Goal: Task Accomplishment & Management: Complete application form

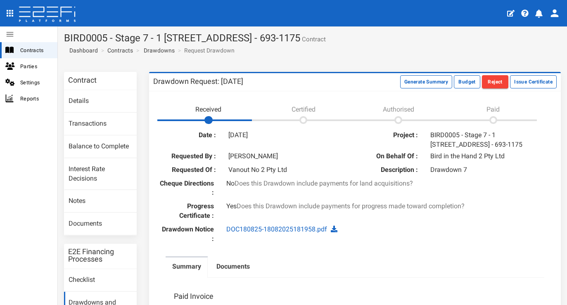
scroll to position [2, 0]
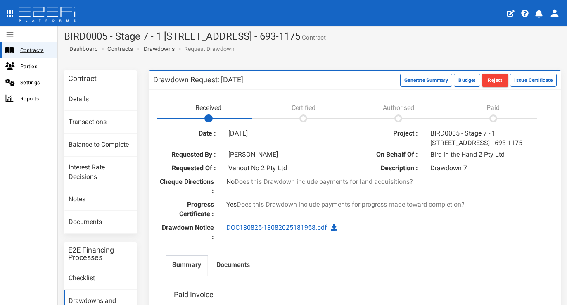
click at [33, 52] on span "Contracts" at bounding box center [35, 49] width 31 height 9
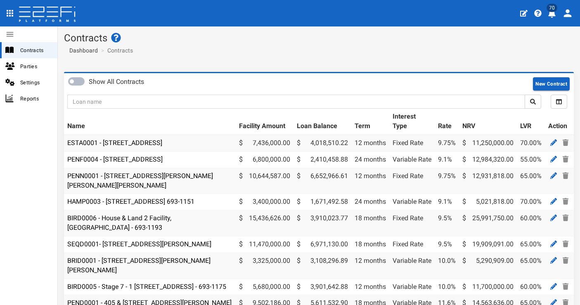
drag, startPoint x: 553, startPoint y: 12, endPoint x: 554, endPoint y: 17, distance: 5.1
click at [553, 12] on span "70" at bounding box center [552, 8] width 11 height 8
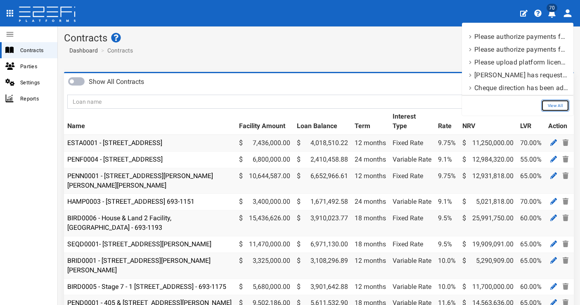
click at [551, 107] on link "View All" at bounding box center [555, 106] width 28 height 12
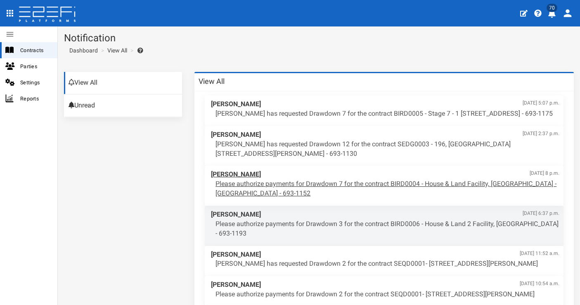
click at [336, 187] on p "Please authorize payments for Drawdown 7 for the contract BIRD0004 - House & La…" at bounding box center [388, 188] width 344 height 19
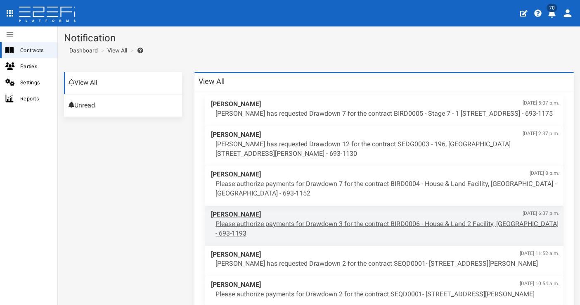
click at [347, 225] on p "Please authorize payments for Drawdown 3 for the contract BIRD0006 - House & La…" at bounding box center [388, 228] width 344 height 19
click at [436, 60] on section "Notification Dashboard View All" at bounding box center [319, 45] width 522 height 39
click at [28, 54] on span "Contracts" at bounding box center [35, 49] width 31 height 9
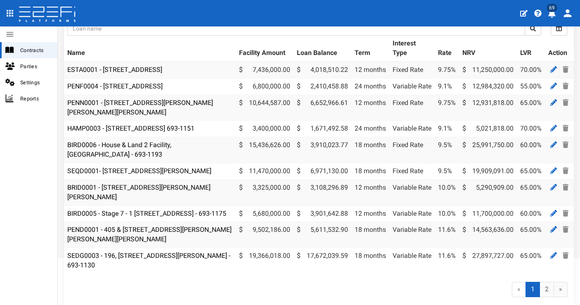
scroll to position [128, 0]
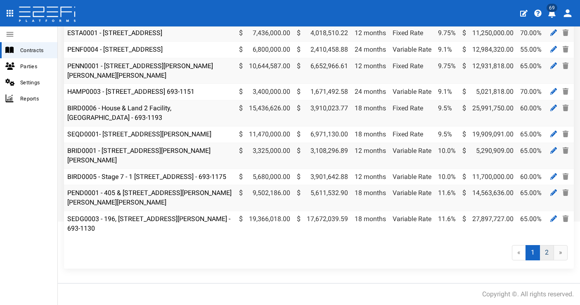
click at [542, 252] on link "2" at bounding box center [547, 252] width 14 height 15
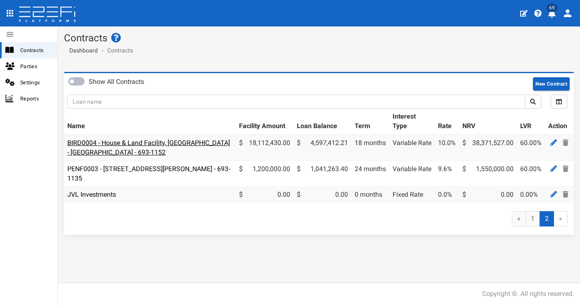
click at [144, 145] on link "BIRD0004 - House & Land Facility, [GEOGRAPHIC_DATA] - [GEOGRAPHIC_DATA] - 693-1…" at bounding box center [148, 147] width 163 height 17
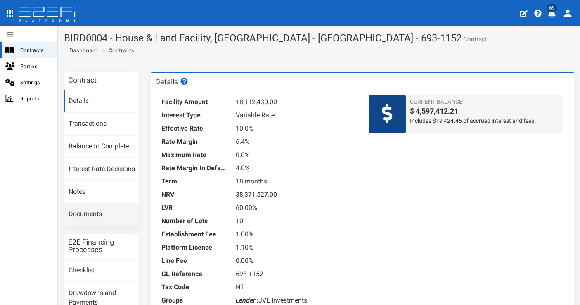
click at [107, 216] on link "Documents" at bounding box center [101, 214] width 75 height 22
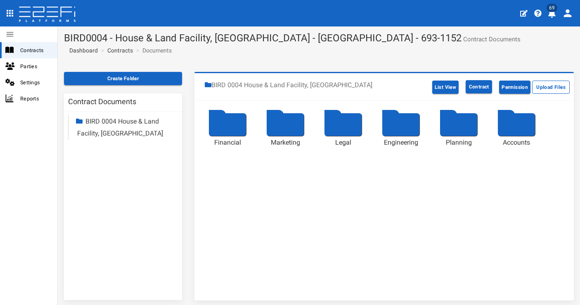
click at [228, 127] on div at bounding box center [227, 124] width 37 height 23
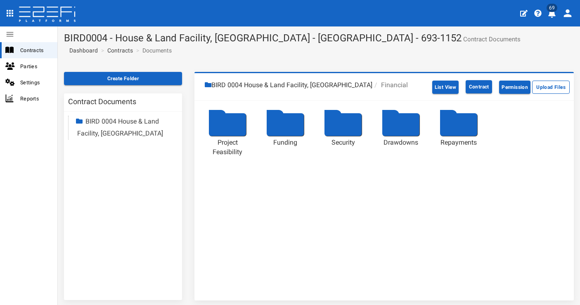
click at [224, 128] on div at bounding box center [227, 124] width 37 height 23
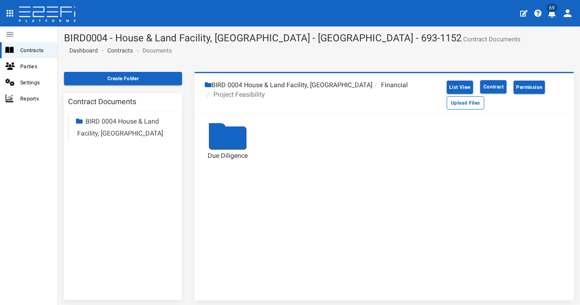
click at [209, 133] on div at bounding box center [227, 137] width 37 height 23
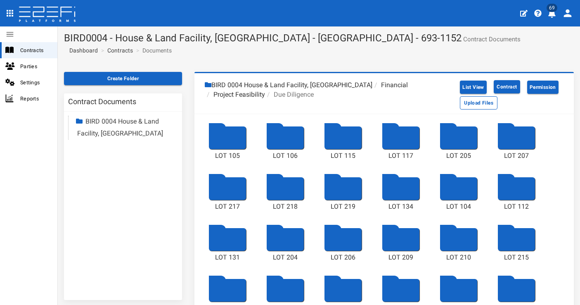
click at [232, 138] on div at bounding box center [227, 137] width 37 height 23
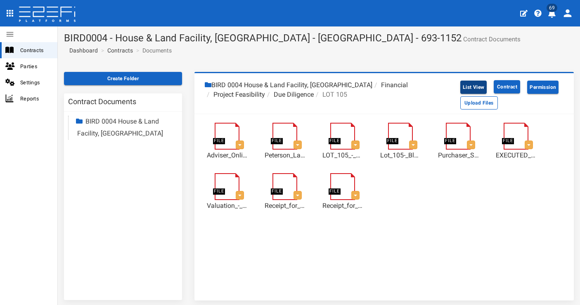
click at [470, 82] on button "List View" at bounding box center [473, 87] width 27 height 13
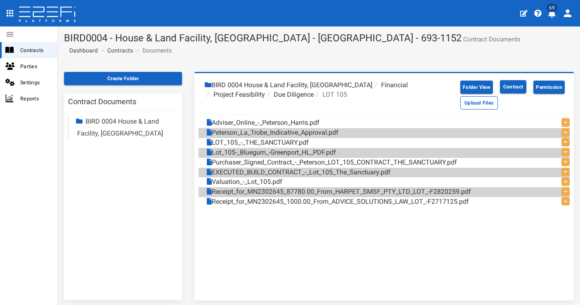
click at [297, 94] on li "Due Diligence" at bounding box center [289, 94] width 49 height 9
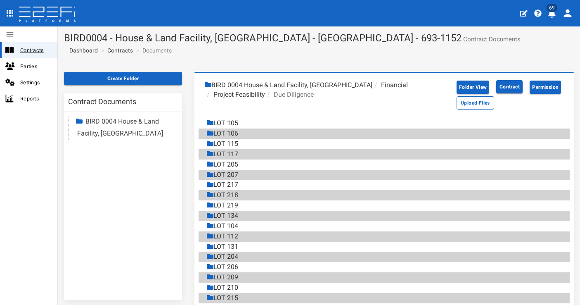
click at [45, 49] on span "Contracts" at bounding box center [35, 49] width 31 height 9
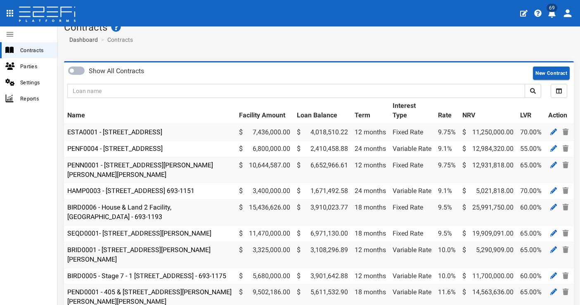
scroll to position [12, 0]
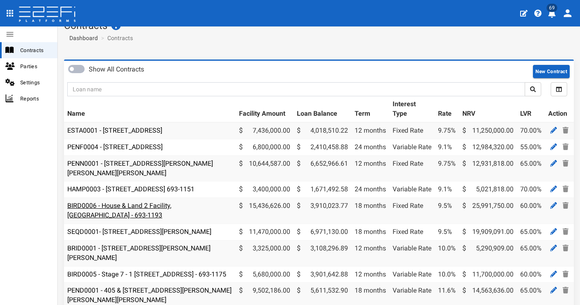
click at [163, 206] on link "BIRD0006 - House & Land 2 Facility, [GEOGRAPHIC_DATA] - 693-1193" at bounding box center [119, 210] width 104 height 17
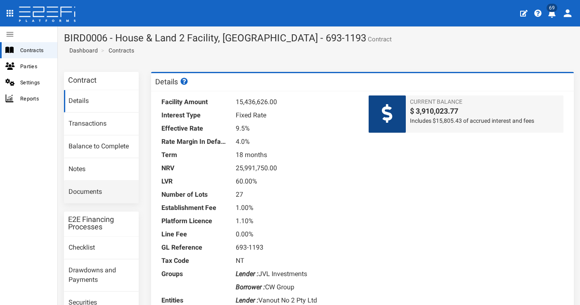
click at [119, 185] on link "Documents" at bounding box center [101, 192] width 75 height 22
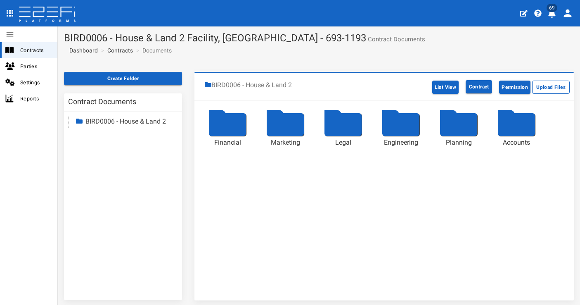
click at [228, 122] on div at bounding box center [227, 124] width 37 height 23
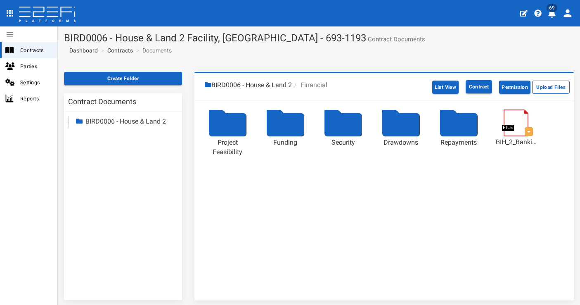
click at [223, 127] on div at bounding box center [227, 124] width 37 height 23
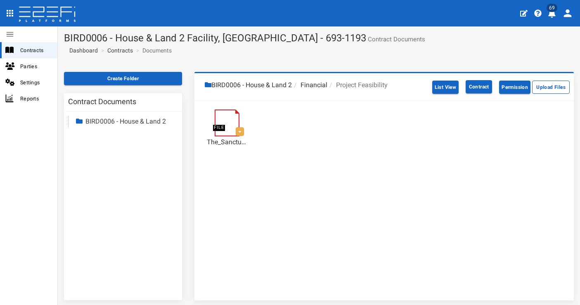
click at [307, 83] on li "Financial" at bounding box center [310, 85] width 36 height 9
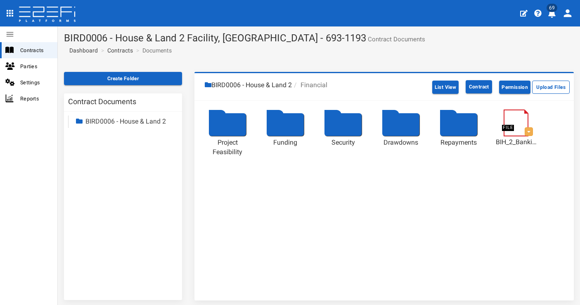
click at [318, 82] on li "Financial" at bounding box center [310, 85] width 36 height 9
click at [285, 85] on li "BIRD0006 - House & Land 2" at bounding box center [248, 85] width 87 height 9
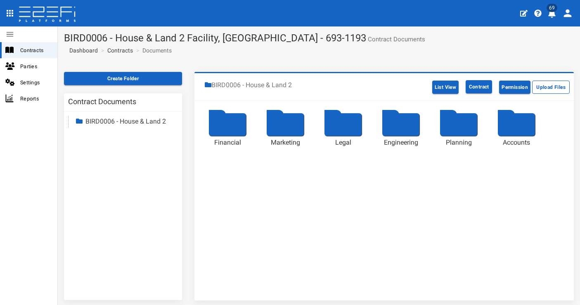
click at [342, 124] on div at bounding box center [343, 124] width 37 height 23
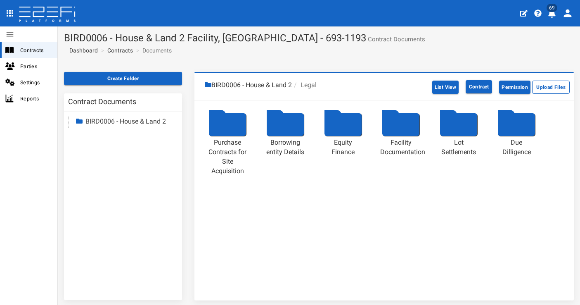
click at [504, 127] on div at bounding box center [516, 124] width 37 height 23
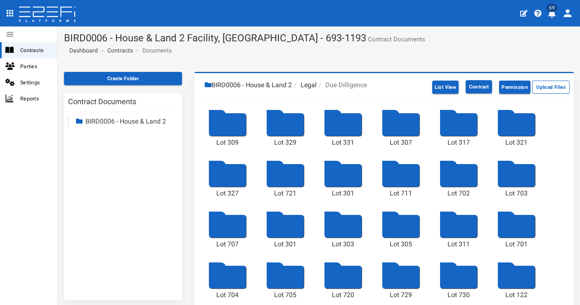
click at [311, 84] on li "Legal" at bounding box center [304, 85] width 25 height 9
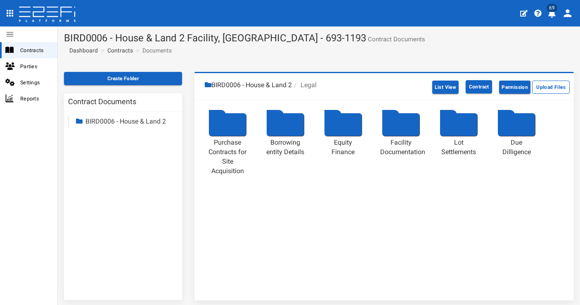
click at [515, 123] on div at bounding box center [516, 124] width 37 height 23
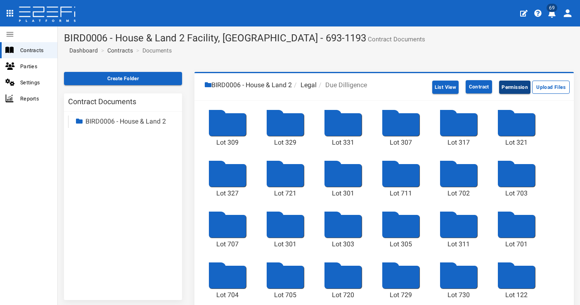
click at [509, 85] on button "Permission" at bounding box center [514, 87] width 31 height 13
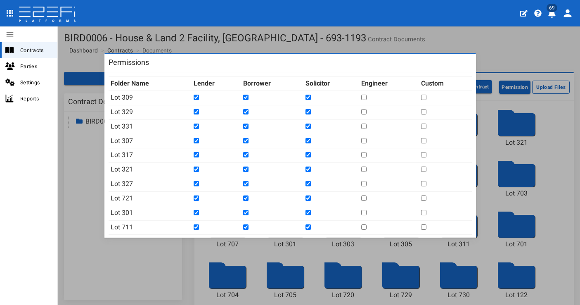
click at [504, 47] on div "Permissions Folder Name [PERSON_NAME] Solicitor Engineer Custom Lot 309 Lot 329…" at bounding box center [290, 152] width 580 height 305
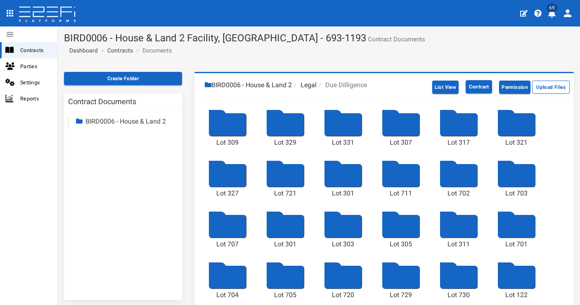
click at [315, 83] on li "Legal" at bounding box center [304, 85] width 25 height 9
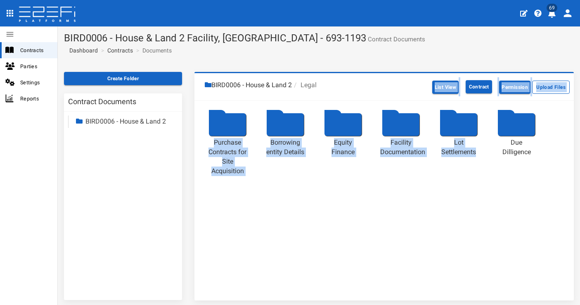
drag, startPoint x: 521, startPoint y: 128, endPoint x: 314, endPoint y: 95, distance: 209.1
click at [314, 95] on div "BIRD0006 - House & Land 2 Legal List View Contract Permission Upload Files Purc…" at bounding box center [384, 186] width 380 height 228
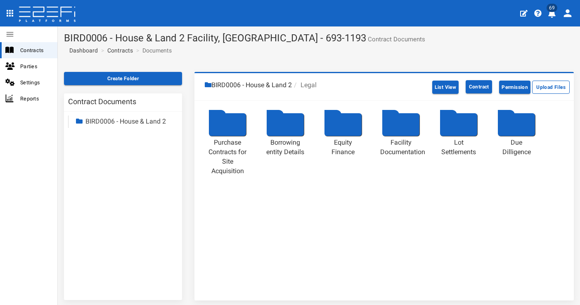
drag, startPoint x: 497, startPoint y: 223, endPoint x: 524, endPoint y: 194, distance: 39.1
click at [497, 223] on div "BIRD0006 - House & Land 2 Legal List View Contract Permission Upload Files Purc…" at bounding box center [384, 186] width 380 height 228
click at [440, 82] on button "List View" at bounding box center [445, 87] width 27 height 13
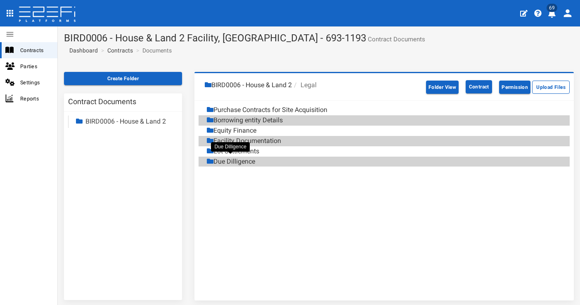
click at [242, 159] on div "Due Dilligence" at bounding box center [231, 161] width 48 height 9
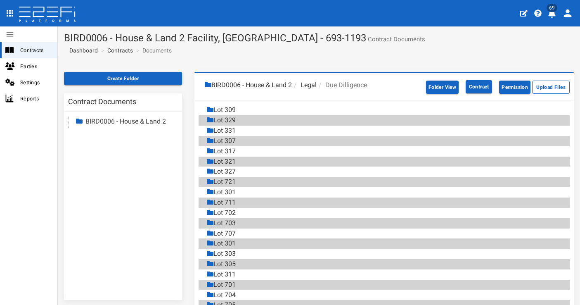
click at [332, 84] on li "Due Dilligence" at bounding box center [342, 85] width 50 height 9
click at [311, 84] on li "Legal" at bounding box center [304, 85] width 25 height 9
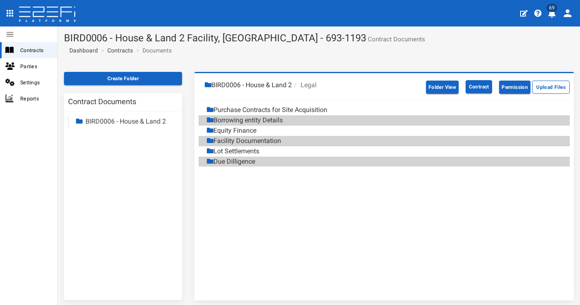
click at [289, 194] on div "BIRD0006 - House & Land 2 Legal Folder View Contract Permission Upload Files Pu…" at bounding box center [384, 186] width 380 height 228
click at [287, 83] on li "BIRD0006 - House & Land 2" at bounding box center [248, 85] width 87 height 9
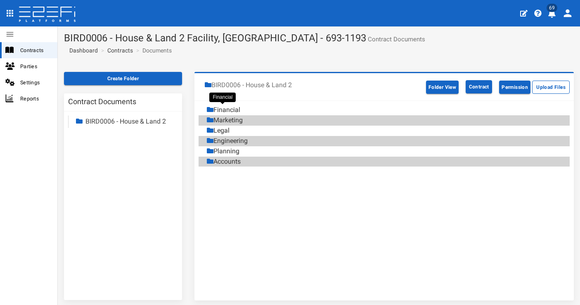
click at [235, 108] on div "Financial" at bounding box center [223, 109] width 33 height 9
click at [251, 109] on div "Project Feasibility" at bounding box center [236, 109] width 58 height 9
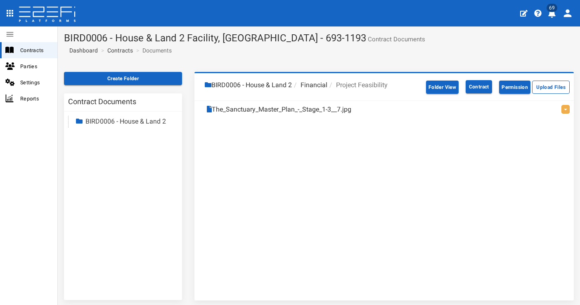
click at [275, 80] on ol "BIRD0006 - House & Land 2 Financial Project Feasibility" at bounding box center [313, 86] width 228 height 19
click at [320, 82] on li "Financial" at bounding box center [310, 85] width 36 height 9
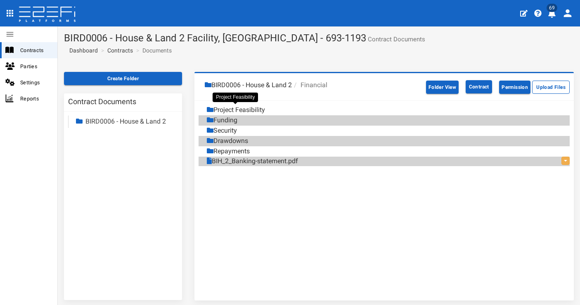
click at [250, 108] on div "Project Feasibility" at bounding box center [236, 109] width 58 height 9
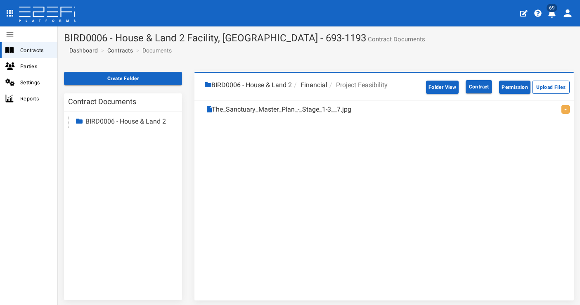
click at [259, 83] on li "BIRD0006 - House & Land 2" at bounding box center [248, 85] width 87 height 9
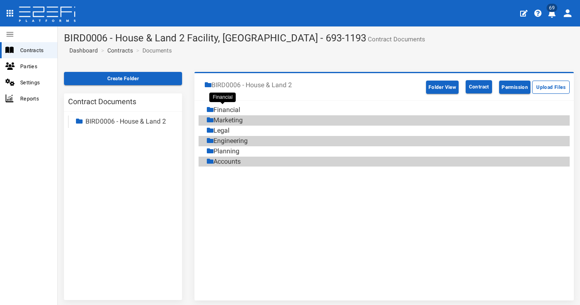
click at [234, 109] on div "Financial" at bounding box center [223, 109] width 33 height 9
click at [247, 83] on li "BIRD0006 - House & Land 2" at bounding box center [248, 85] width 87 height 9
click at [221, 127] on div "Legal" at bounding box center [218, 130] width 23 height 9
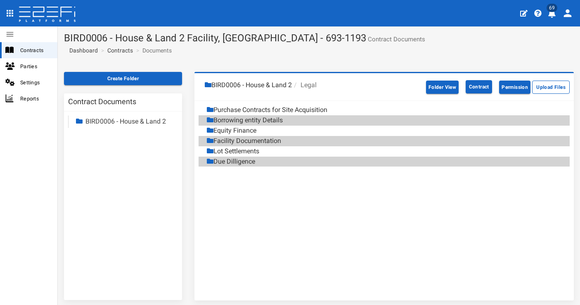
click at [258, 84] on li "BIRD0006 - House & Land 2" at bounding box center [248, 85] width 87 height 9
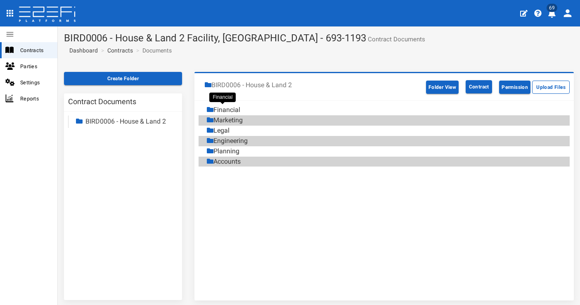
click at [237, 109] on div "Financial" at bounding box center [223, 109] width 33 height 9
click at [261, 108] on div "Project Feasibility" at bounding box center [236, 109] width 58 height 9
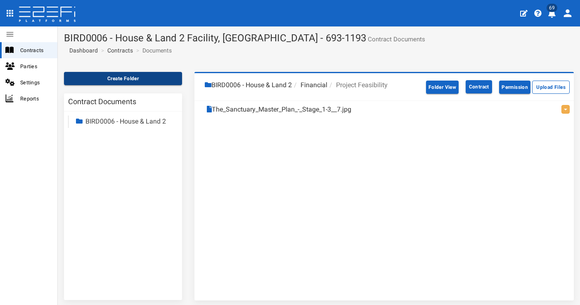
click at [152, 82] on button "Create Folder" at bounding box center [123, 78] width 118 height 13
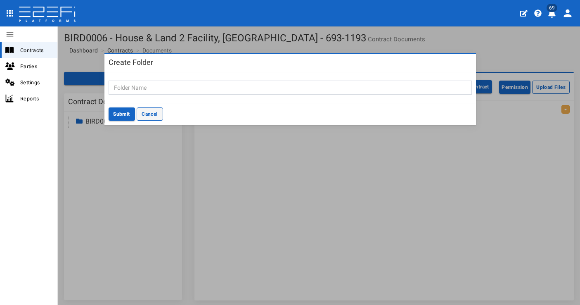
click at [152, 114] on button "Cancel" at bounding box center [150, 113] width 26 height 13
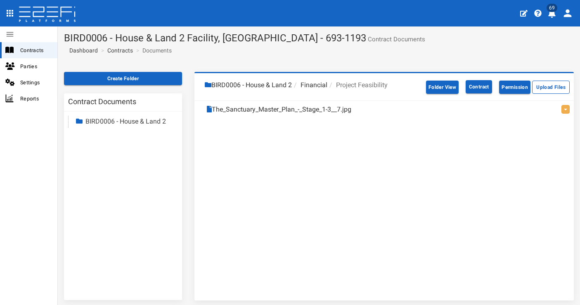
click at [364, 82] on li "Project Feasibility" at bounding box center [357, 85] width 60 height 9
click at [134, 76] on button "Create Folder" at bounding box center [123, 78] width 118 height 13
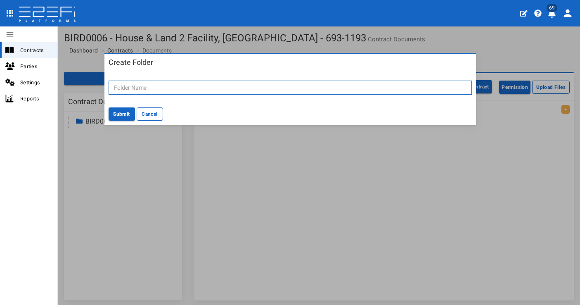
click at [328, 86] on input "text" at bounding box center [290, 88] width 363 height 14
click at [244, 85] on input "Due Diligence" at bounding box center [290, 88] width 363 height 14
type input "Due Diligence"
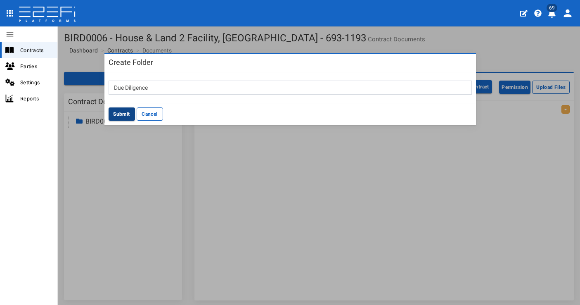
click at [122, 108] on button "Submit" at bounding box center [122, 113] width 26 height 13
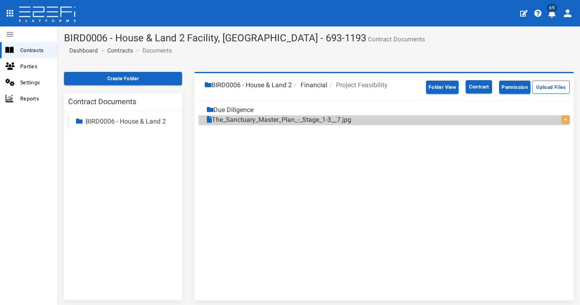
click at [313, 83] on li "Financial" at bounding box center [310, 85] width 36 height 9
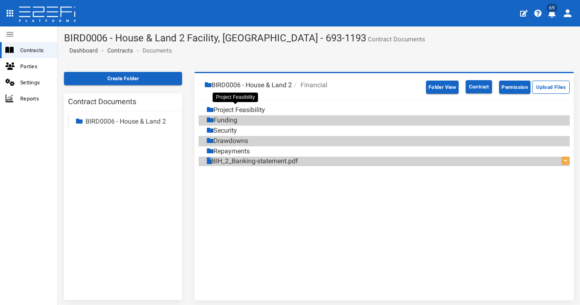
click at [258, 108] on div "Project Feasibility" at bounding box center [236, 109] width 58 height 9
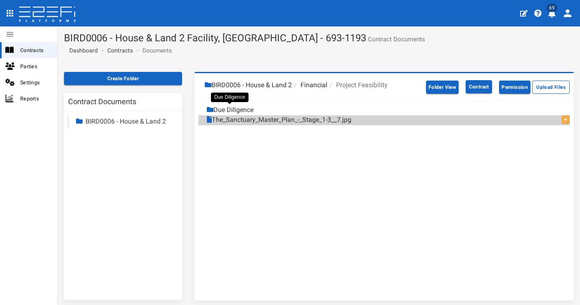
click at [242, 108] on div "Due Diligence" at bounding box center [230, 109] width 47 height 9
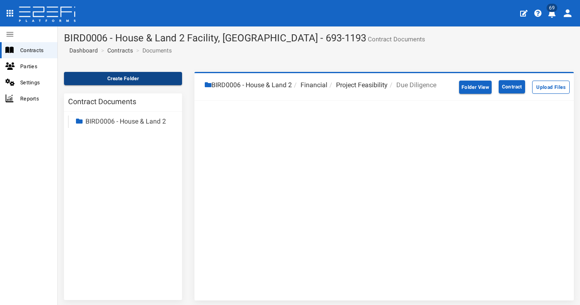
click at [135, 81] on button "Create Folder" at bounding box center [123, 78] width 118 height 13
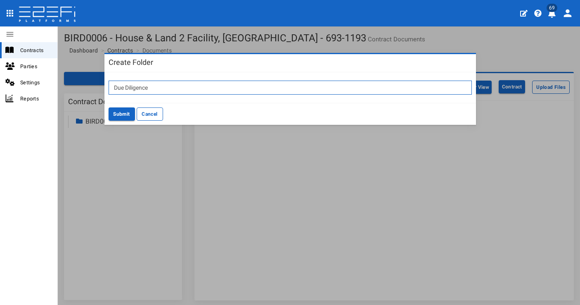
click at [304, 86] on input "Due Diligence" at bounding box center [290, 88] width 363 height 14
type input "Lot 301"
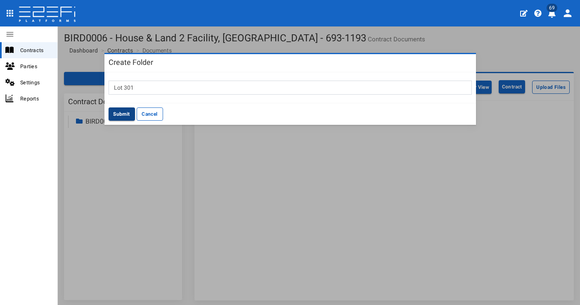
click at [127, 113] on button "Submit" at bounding box center [122, 113] width 26 height 13
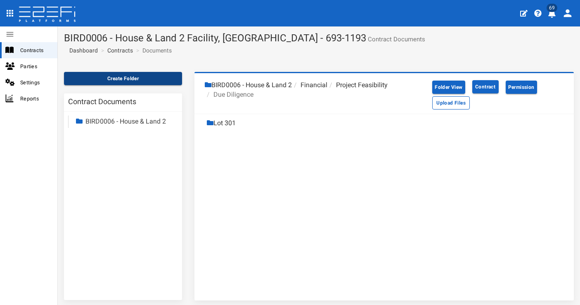
click at [172, 78] on button "Create Folder" at bounding box center [123, 78] width 118 height 13
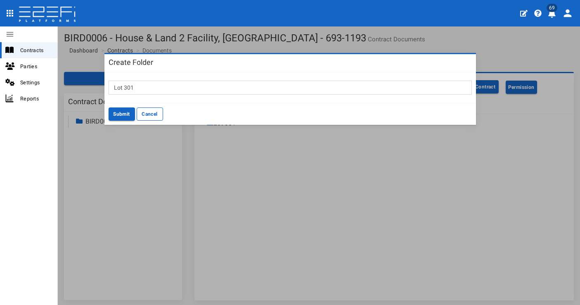
drag, startPoint x: 152, startPoint y: 111, endPoint x: 201, endPoint y: 106, distance: 49.0
click at [153, 111] on button "Cancel" at bounding box center [150, 113] width 26 height 13
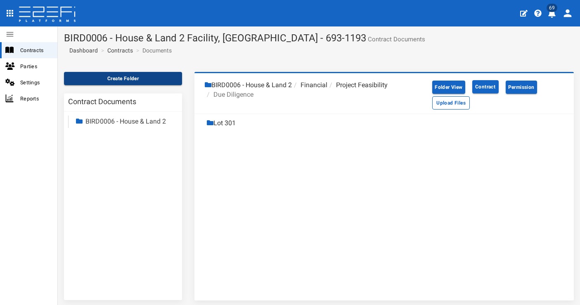
click at [164, 80] on button "Create Folder" at bounding box center [123, 78] width 118 height 13
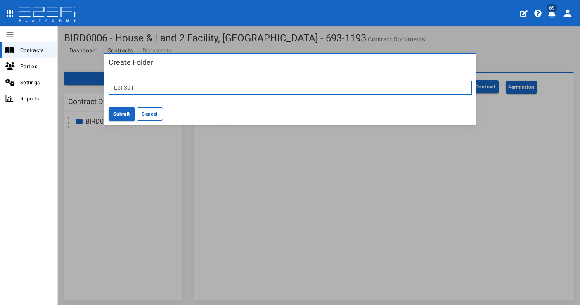
click at [207, 85] on input "Lot 301" at bounding box center [290, 88] width 363 height 14
type input "Lot 226"
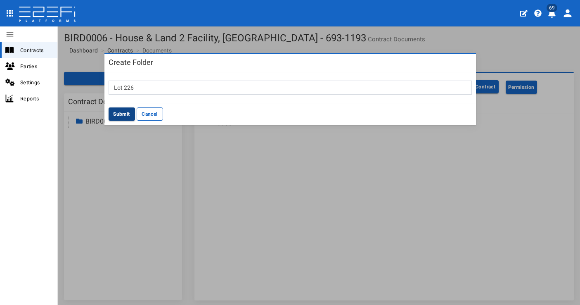
click at [126, 113] on button "Submit" at bounding box center [122, 113] width 26 height 13
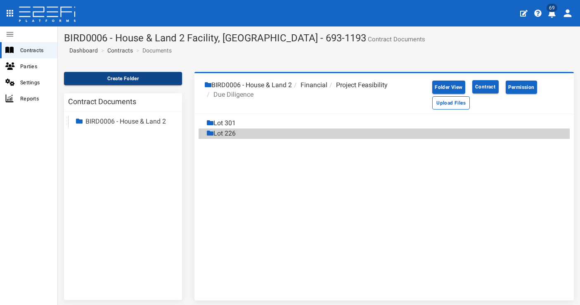
click at [124, 76] on button "Create Folder" at bounding box center [123, 78] width 118 height 13
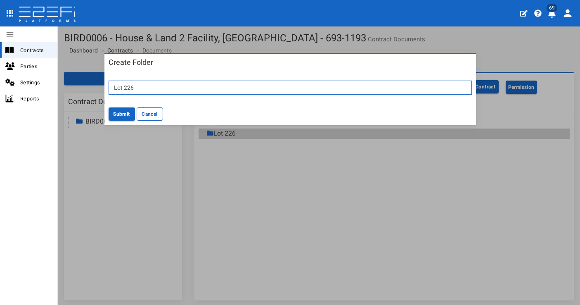
click at [194, 93] on input "Lot 226" at bounding box center [290, 88] width 363 height 14
type input "Lot 303"
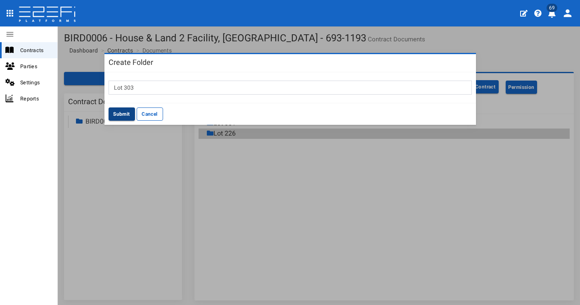
click at [116, 111] on button "Submit" at bounding box center [122, 113] width 26 height 13
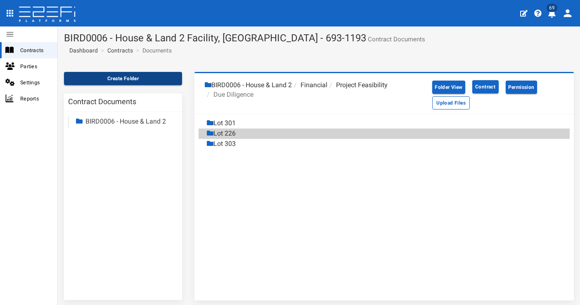
click at [114, 79] on button "Create Folder" at bounding box center [123, 78] width 118 height 13
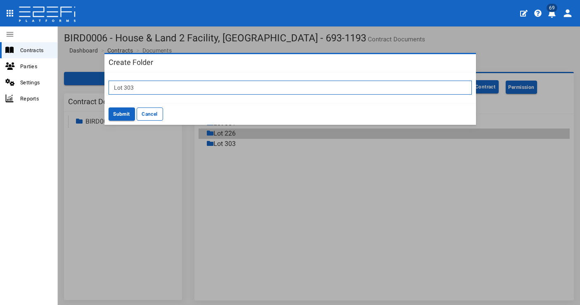
click at [219, 88] on input "Lot 303" at bounding box center [290, 88] width 363 height 14
type input "Lot 305"
drag, startPoint x: 120, startPoint y: 111, endPoint x: 127, endPoint y: 104, distance: 10.2
click at [120, 111] on button "Submit" at bounding box center [122, 113] width 26 height 13
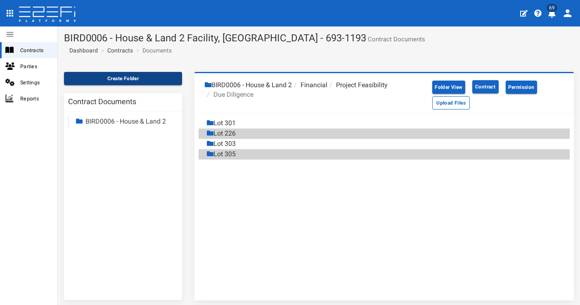
click at [125, 74] on button "Create Folder" at bounding box center [123, 78] width 118 height 13
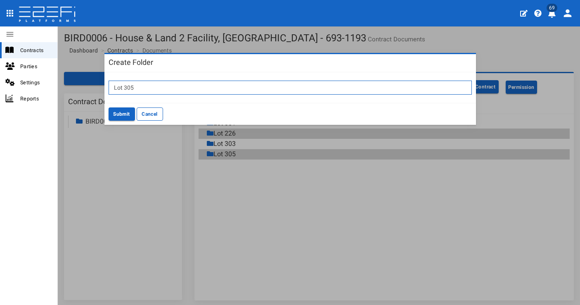
click at [216, 86] on input "Lot 305" at bounding box center [290, 88] width 363 height 14
type input "Lot 307"
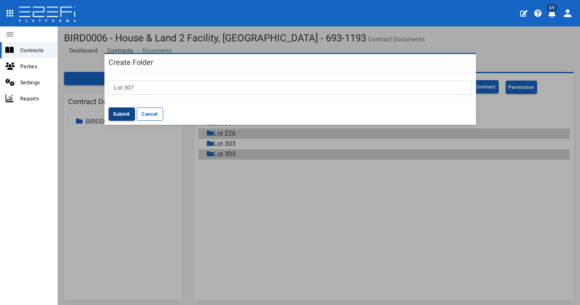
click at [116, 113] on button "Submit" at bounding box center [122, 113] width 26 height 13
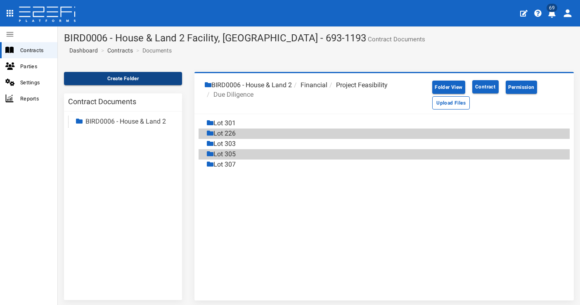
click at [138, 77] on button "Create Folder" at bounding box center [123, 78] width 118 height 13
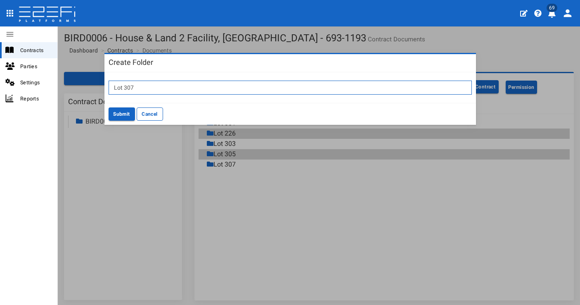
click at [214, 85] on input "Lot 307" at bounding box center [290, 88] width 363 height 14
type input "Lot 309"
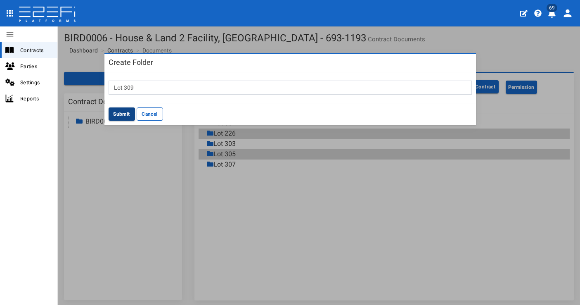
click at [119, 111] on button "Submit" at bounding box center [122, 113] width 26 height 13
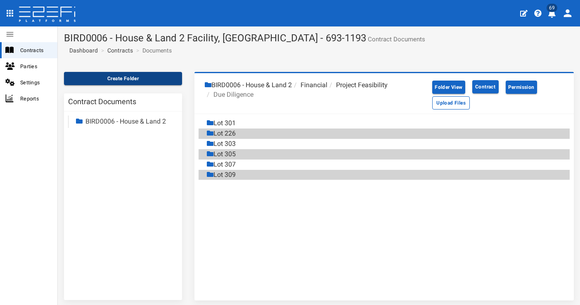
click at [137, 78] on button "Create Folder" at bounding box center [123, 78] width 118 height 13
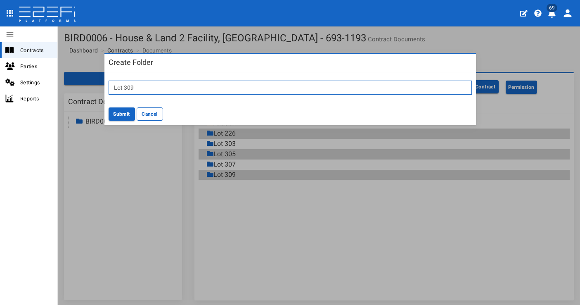
click at [252, 92] on input "Lot 309" at bounding box center [290, 88] width 363 height 14
type input "Lot 317"
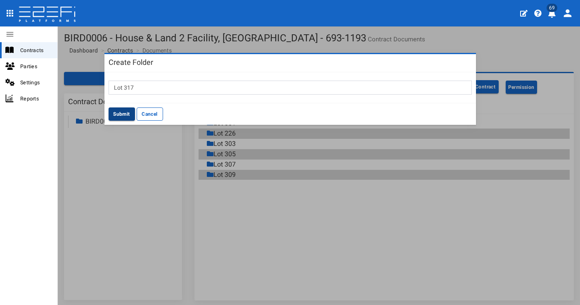
click at [119, 113] on button "Submit" at bounding box center [122, 113] width 26 height 13
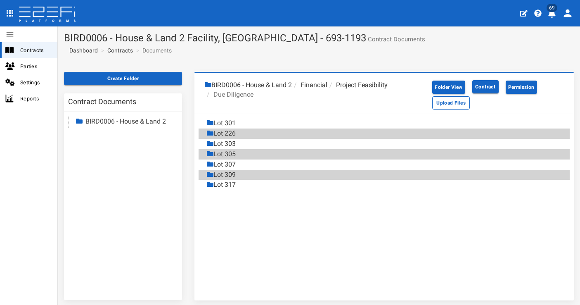
drag, startPoint x: 142, startPoint y: 73, endPoint x: 205, endPoint y: 83, distance: 63.5
click at [143, 74] on button "Create Folder" at bounding box center [123, 78] width 118 height 13
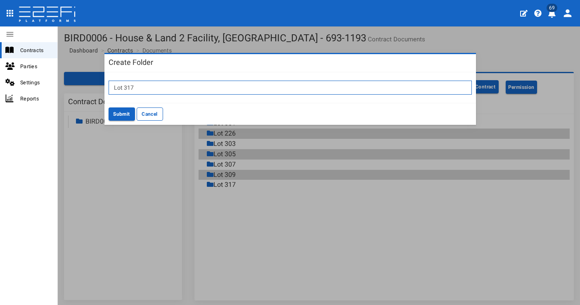
click at [250, 85] on input "Lot 317" at bounding box center [290, 88] width 363 height 14
type input "Lot 321"
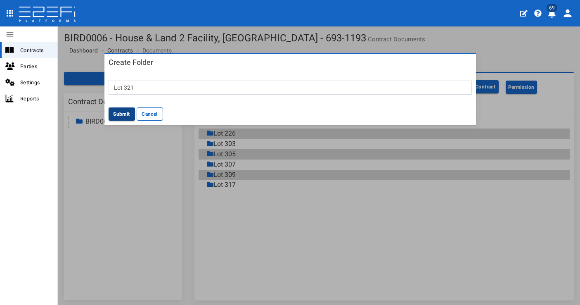
drag, startPoint x: 116, startPoint y: 113, endPoint x: 123, endPoint y: 107, distance: 9.4
click at [116, 113] on button "Submit" at bounding box center [122, 113] width 26 height 13
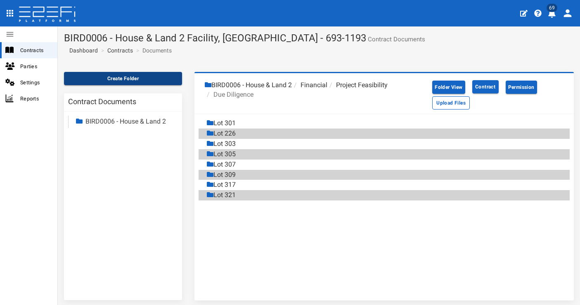
click at [134, 81] on button "Create Folder" at bounding box center [123, 78] width 118 height 13
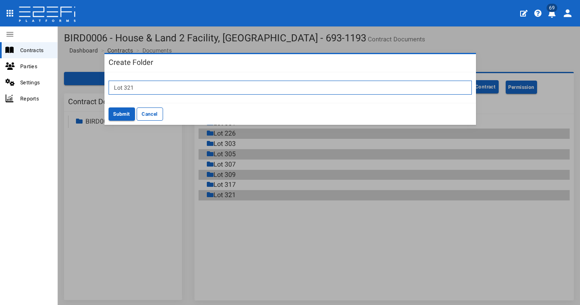
click at [251, 87] on input "Lot 321" at bounding box center [290, 88] width 363 height 14
type input "Lot 327"
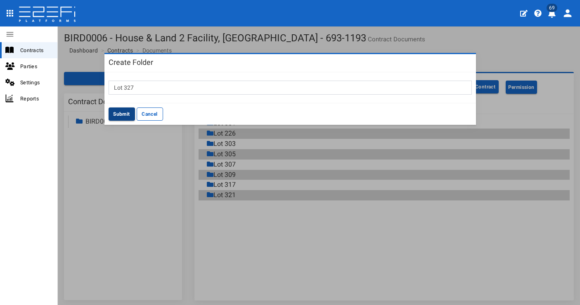
click at [112, 109] on button "Submit" at bounding box center [122, 113] width 26 height 13
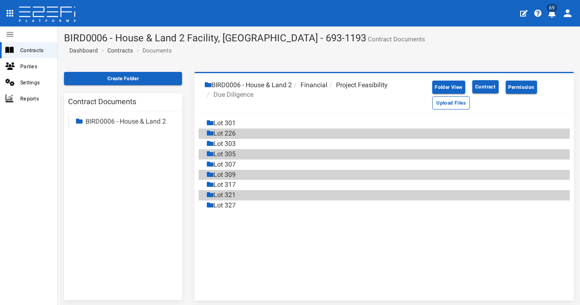
drag, startPoint x: 147, startPoint y: 74, endPoint x: 183, endPoint y: 88, distance: 38.9
click at [148, 74] on button "Create Folder" at bounding box center [123, 78] width 118 height 13
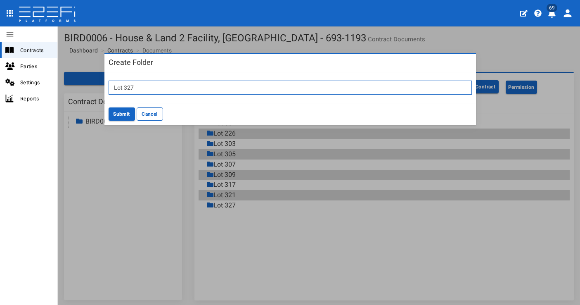
click at [208, 81] on input "Lot 327" at bounding box center [290, 88] width 363 height 14
type input "Lot 329"
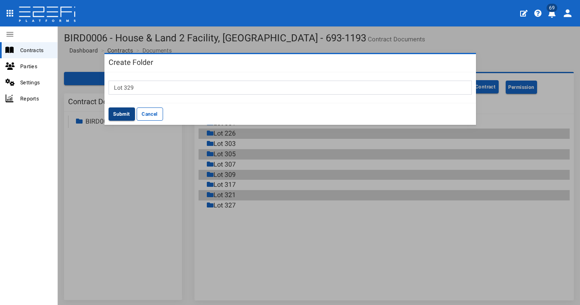
drag, startPoint x: 122, startPoint y: 111, endPoint x: 116, endPoint y: 111, distance: 5.8
click at [122, 111] on button "Submit" at bounding box center [122, 113] width 26 height 13
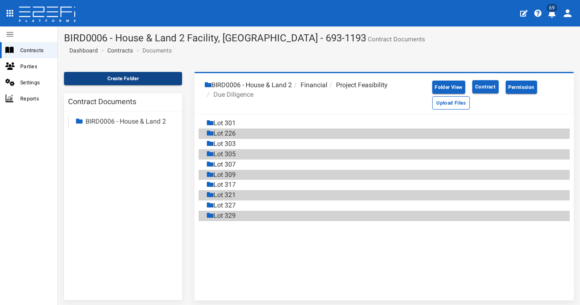
click at [148, 82] on button "Create Folder" at bounding box center [123, 78] width 118 height 13
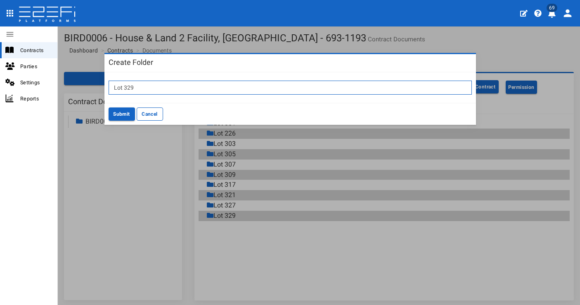
click at [204, 86] on input "Lot 329" at bounding box center [290, 88] width 363 height 14
type input "Lot 331"
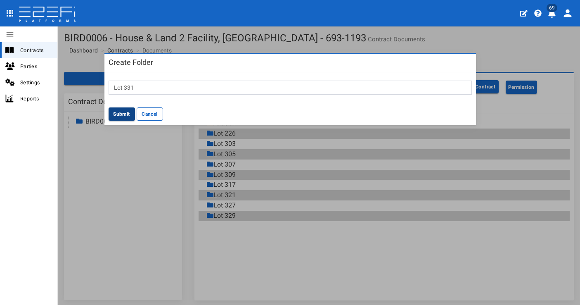
click at [124, 112] on button "Submit" at bounding box center [122, 113] width 26 height 13
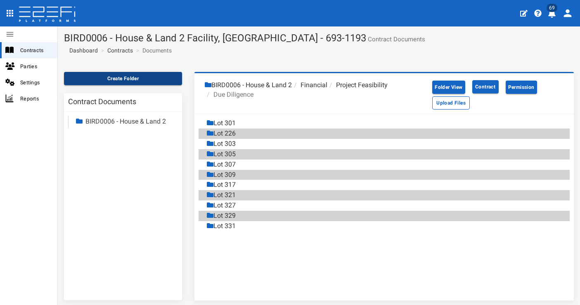
click at [121, 74] on button "Create Folder" at bounding box center [123, 78] width 118 height 13
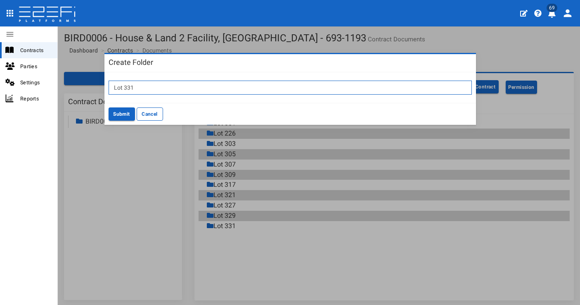
click at [204, 85] on input "Lot 331" at bounding box center [290, 88] width 363 height 14
type input "Lot 701"
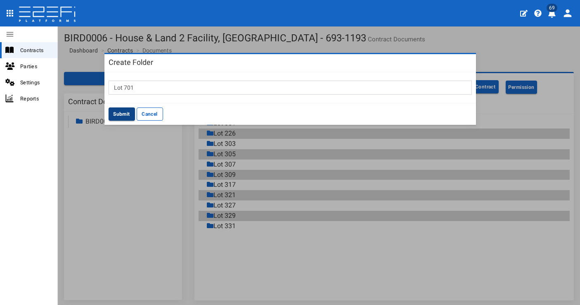
click at [113, 112] on button "Submit" at bounding box center [122, 113] width 26 height 13
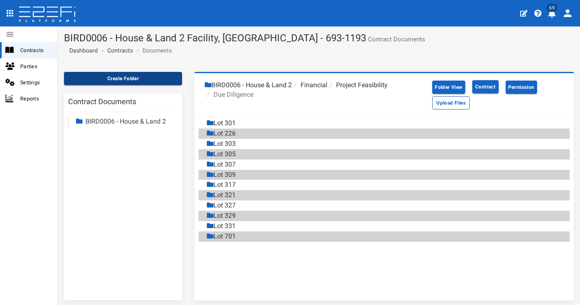
click at [155, 76] on button "Create Folder" at bounding box center [123, 78] width 118 height 13
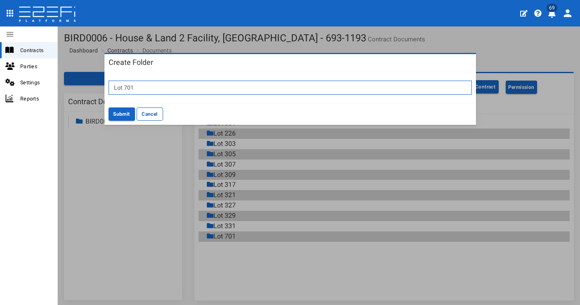
click at [237, 86] on input "Lot 701" at bounding box center [290, 88] width 363 height 14
type input "Lot 702"
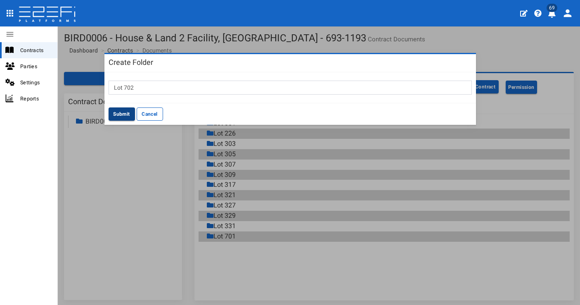
click at [121, 114] on button "Submit" at bounding box center [122, 113] width 26 height 13
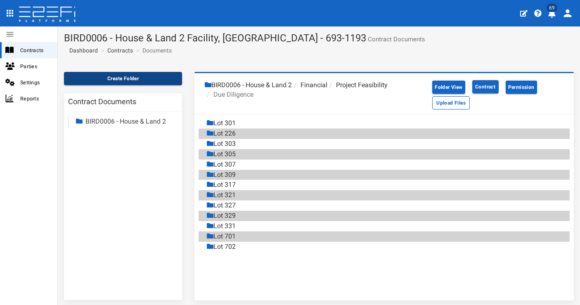
click at [164, 77] on button "Create Folder" at bounding box center [123, 78] width 118 height 13
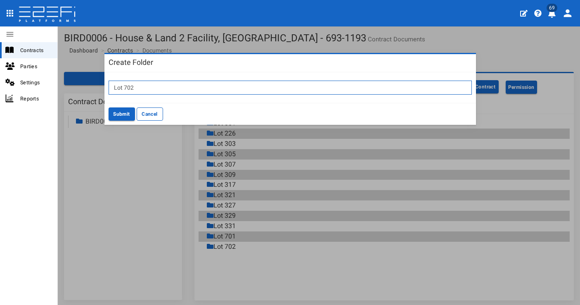
click at [196, 88] on input "Lot 702" at bounding box center [290, 88] width 363 height 14
type input "Lot 703"
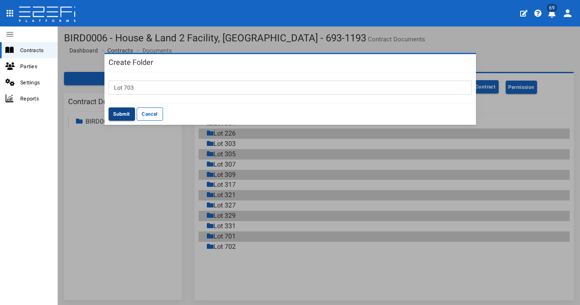
click at [123, 116] on button "Submit" at bounding box center [122, 113] width 26 height 13
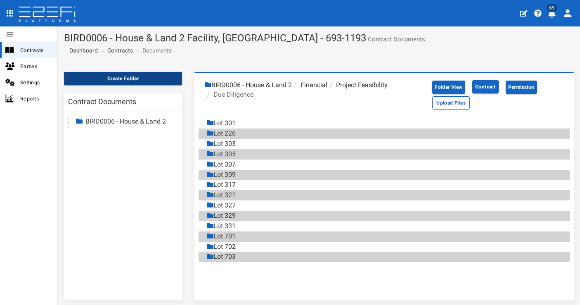
click at [145, 78] on button "Create Folder" at bounding box center [123, 78] width 118 height 13
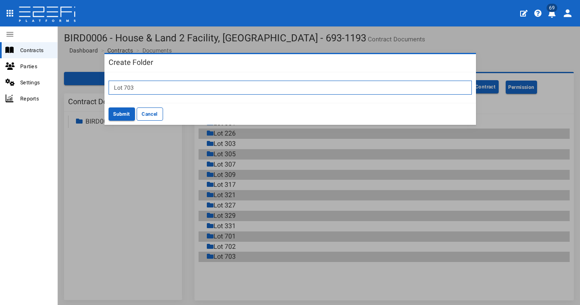
click at [166, 84] on input "Lot 703" at bounding box center [290, 88] width 363 height 14
type input "l"
type input "Lot 704"
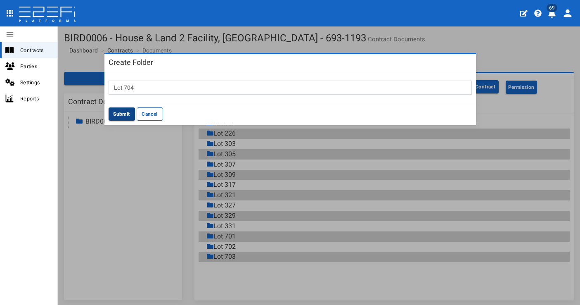
click at [115, 109] on button "Submit" at bounding box center [122, 113] width 26 height 13
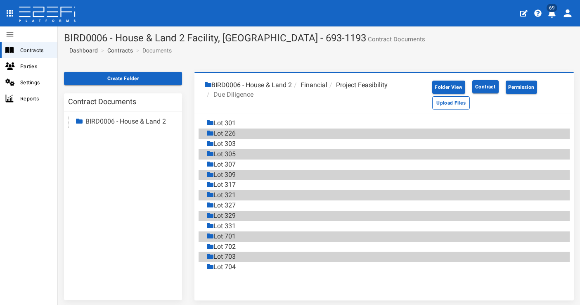
click at [130, 71] on section "Create Folder Contract Documents BIRD0006 - House & Land 2 Financial Marketing …" at bounding box center [319, 190] width 522 height 249
click at [127, 77] on button "Create Folder" at bounding box center [123, 78] width 118 height 13
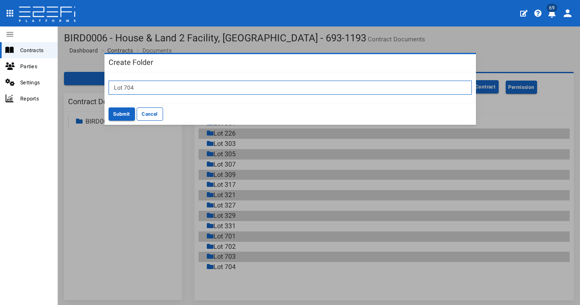
click at [201, 83] on input "Lot 704" at bounding box center [290, 88] width 363 height 14
type input "Lot 705"
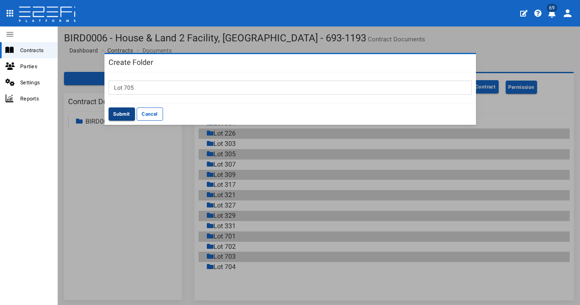
click at [119, 111] on button "Submit" at bounding box center [122, 113] width 26 height 13
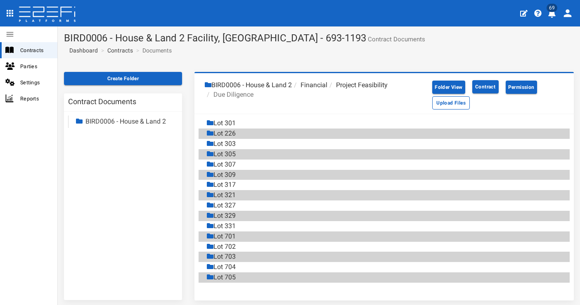
drag, startPoint x: 151, startPoint y: 79, endPoint x: 171, endPoint y: 86, distance: 21.4
click at [151, 79] on button "Create Folder" at bounding box center [123, 78] width 118 height 13
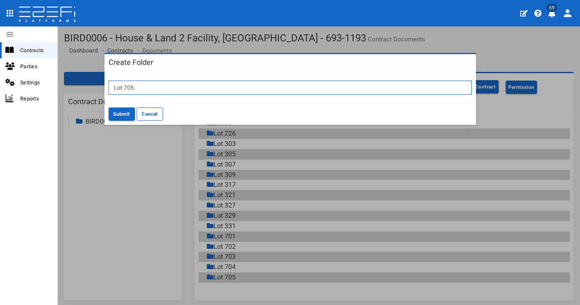
click at [248, 90] on input "Lot 705" at bounding box center [290, 88] width 363 height 14
type input "Lot 707"
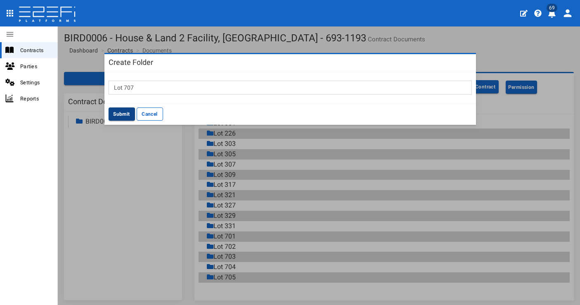
click at [121, 114] on button "Submit" at bounding box center [122, 113] width 26 height 13
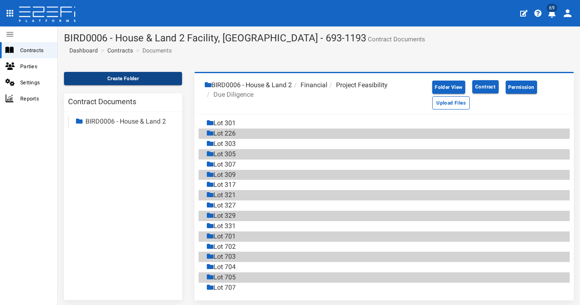
click at [93, 74] on button "Create Folder" at bounding box center [123, 78] width 118 height 13
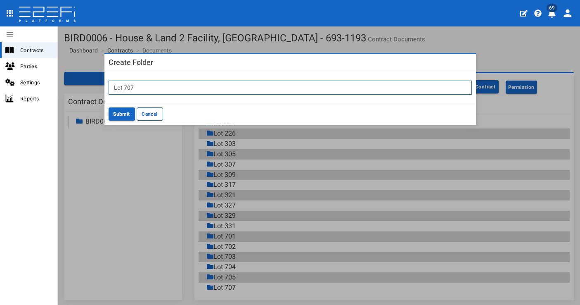
click at [186, 81] on input "Lot 707" at bounding box center [290, 88] width 363 height 14
type input "Lot 709"
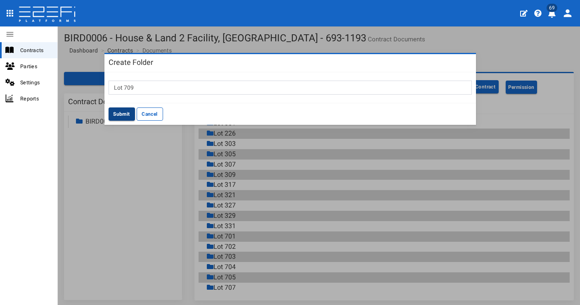
drag, startPoint x: 122, startPoint y: 109, endPoint x: 125, endPoint y: 104, distance: 5.9
click at [122, 109] on button "Submit" at bounding box center [122, 113] width 26 height 13
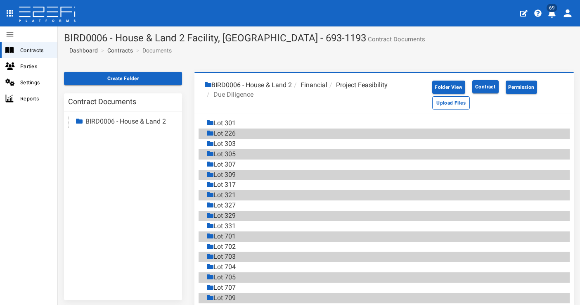
drag, startPoint x: 161, startPoint y: 74, endPoint x: 189, endPoint y: 86, distance: 29.8
click at [161, 74] on button "Create Folder" at bounding box center [123, 78] width 118 height 13
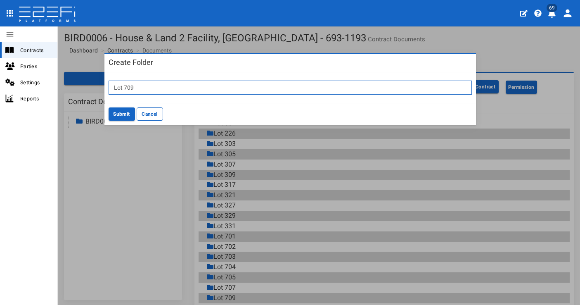
click at [217, 84] on input "Lot 709" at bounding box center [290, 88] width 363 height 14
type input "Lot 711"
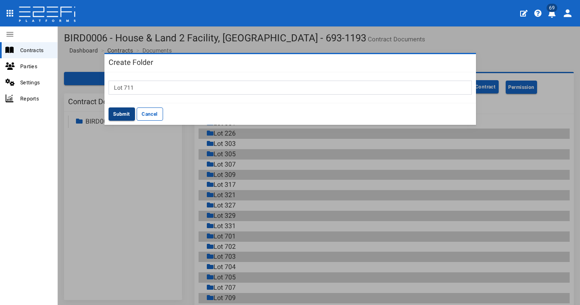
click at [121, 110] on button "Submit" at bounding box center [122, 113] width 26 height 13
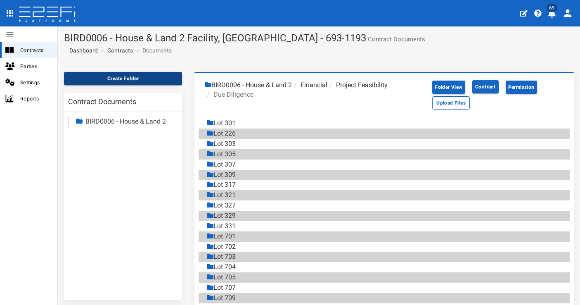
click at [123, 81] on button "Create Folder" at bounding box center [123, 78] width 118 height 13
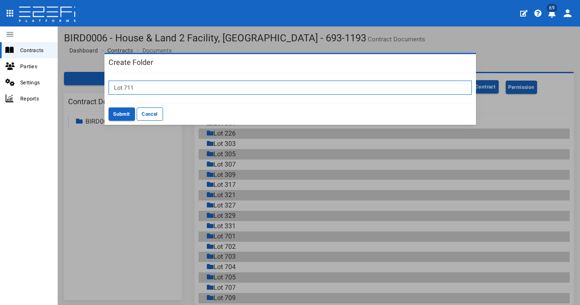
click at [171, 85] on input "Lot 711" at bounding box center [290, 88] width 363 height 14
type input "Lot 712"
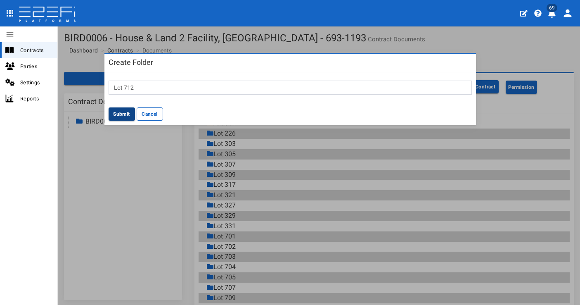
click at [118, 115] on button "Submit" at bounding box center [122, 113] width 26 height 13
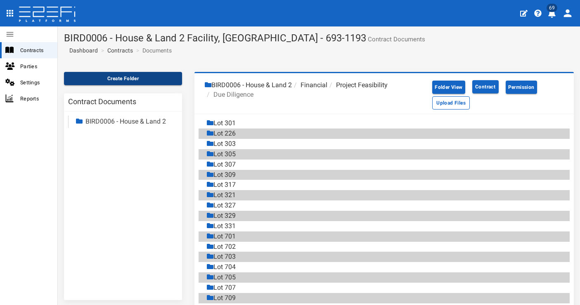
click at [116, 71] on section "Create Folder Contract Documents BIRD0006 - House & Land 2 Financial Marketing …" at bounding box center [319, 204] width 522 height 276
drag, startPoint x: 116, startPoint y: 75, endPoint x: 149, endPoint y: 74, distance: 33.0
click at [116, 74] on button "Create Folder" at bounding box center [123, 78] width 118 height 13
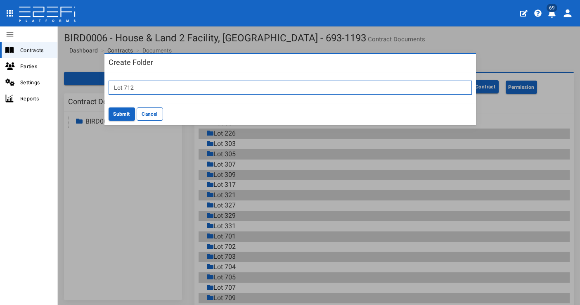
click at [203, 81] on input "Lot 712" at bounding box center [290, 88] width 363 height 14
type input "Lot 713"
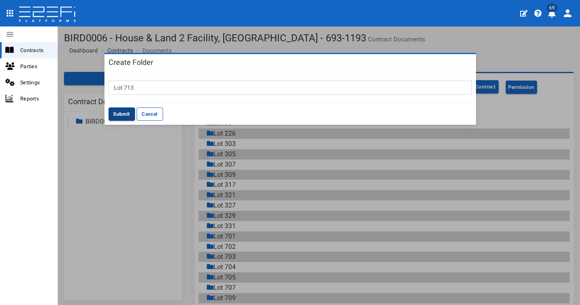
click at [121, 112] on button "Submit" at bounding box center [122, 113] width 26 height 13
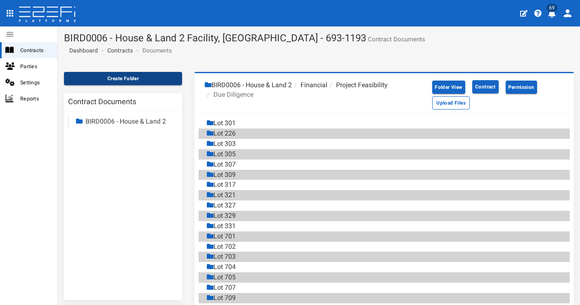
click at [111, 73] on button "Create Folder" at bounding box center [123, 78] width 118 height 13
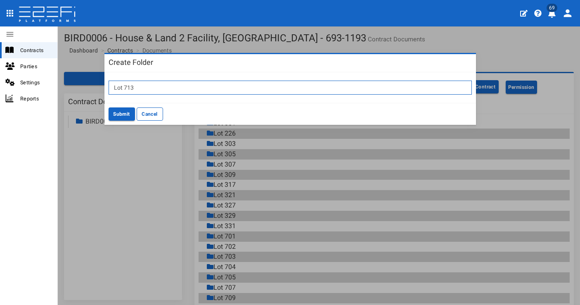
click at [192, 85] on input "Lot 713" at bounding box center [290, 88] width 363 height 14
type input "Lot 720"
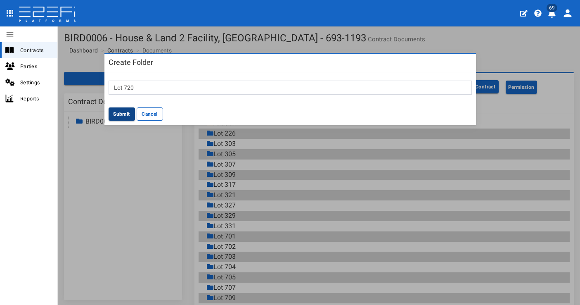
click at [123, 113] on button "Submit" at bounding box center [122, 113] width 26 height 13
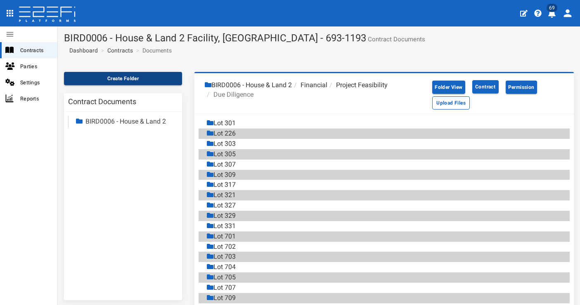
click at [114, 82] on button "Create Folder" at bounding box center [123, 78] width 118 height 13
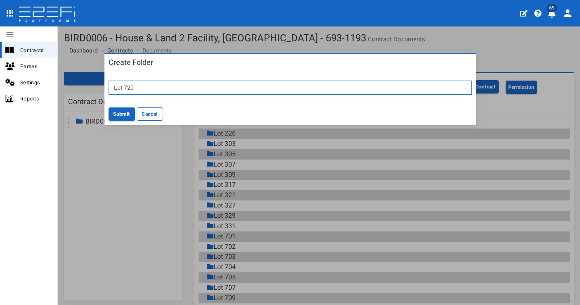
click at [144, 86] on input "Lot 720" at bounding box center [290, 88] width 363 height 14
type input "l"
type input "Lot 721"
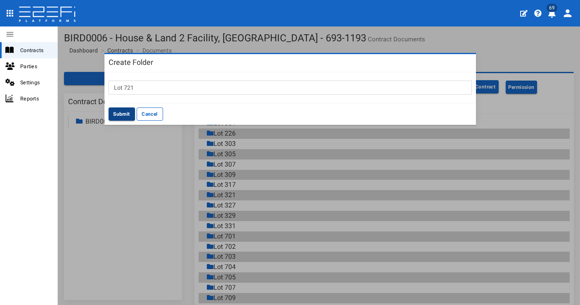
click at [123, 113] on button "Submit" at bounding box center [122, 113] width 26 height 13
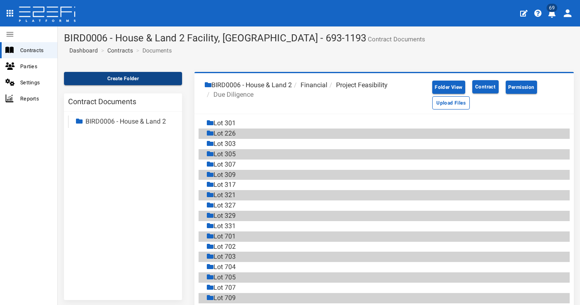
click at [134, 73] on button "Create Folder" at bounding box center [123, 78] width 118 height 13
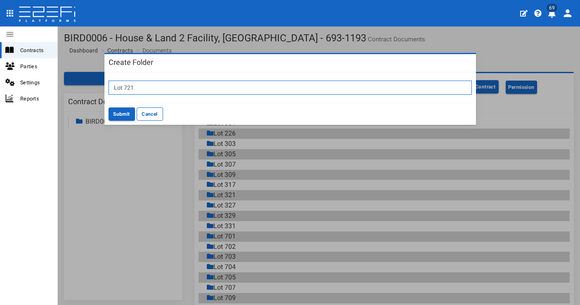
click at [183, 81] on input "Lot 721" at bounding box center [290, 88] width 363 height 14
type input "Lot 722"
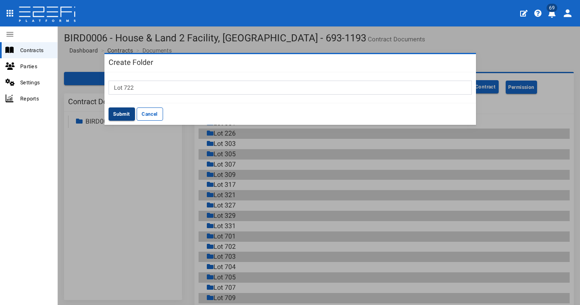
click at [122, 113] on button "Submit" at bounding box center [122, 113] width 26 height 13
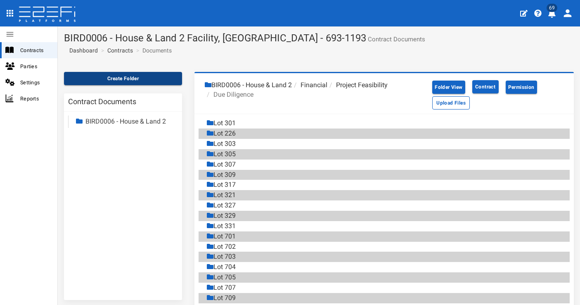
click at [135, 73] on button "Create Folder" at bounding box center [123, 78] width 118 height 13
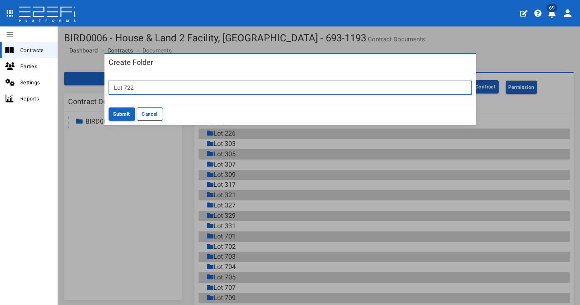
click at [161, 85] on input "Lot 722" at bounding box center [290, 88] width 363 height 14
type input "Lot 724"
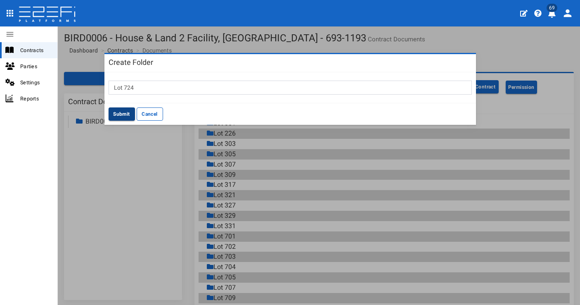
click at [126, 110] on button "Submit" at bounding box center [122, 113] width 26 height 13
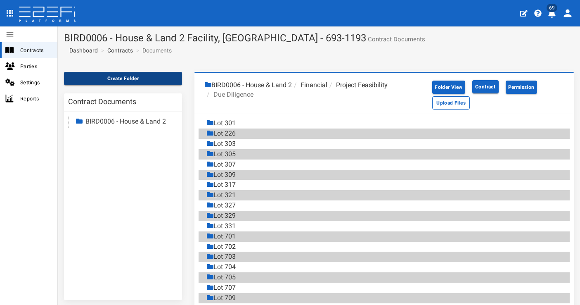
click at [154, 78] on button "Create Folder" at bounding box center [123, 78] width 118 height 13
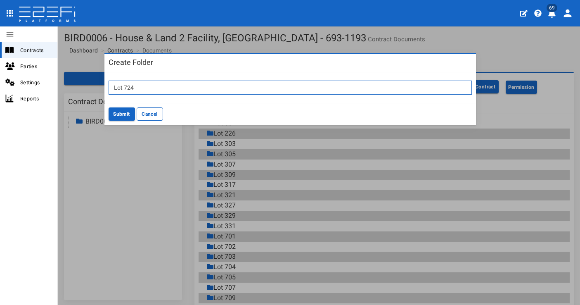
click at [201, 85] on input "Lot 724" at bounding box center [290, 88] width 363 height 14
type input "Lot 725"
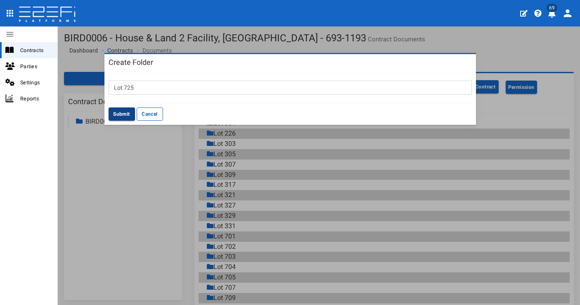
click at [118, 115] on button "Submit" at bounding box center [122, 113] width 26 height 13
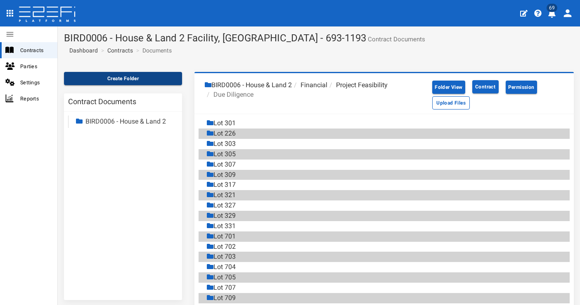
click at [135, 83] on button "Create Folder" at bounding box center [123, 78] width 118 height 13
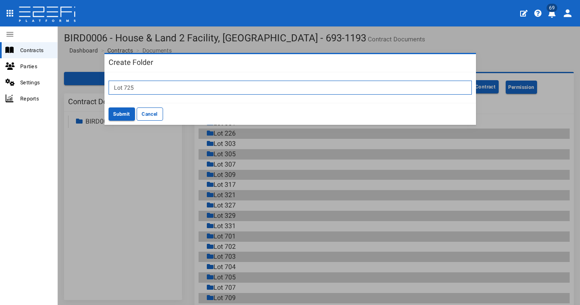
click at [174, 88] on input "Lot 725" at bounding box center [290, 88] width 363 height 14
type input "Lot 729"
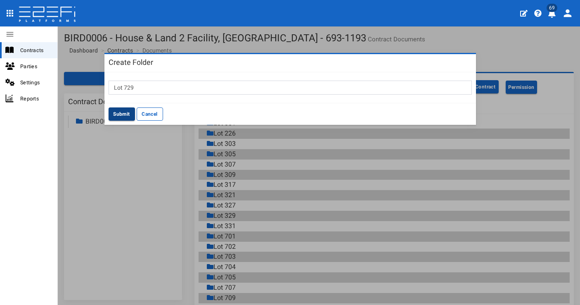
click at [117, 115] on button "Submit" at bounding box center [122, 113] width 26 height 13
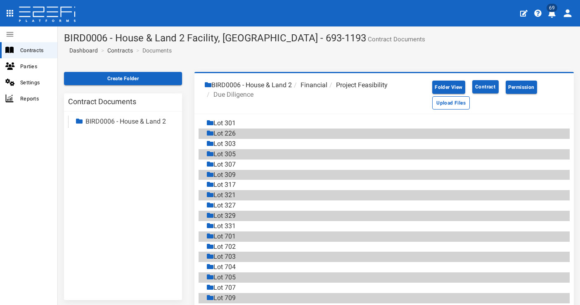
click at [339, 117] on div "Lot 301 Lot 226 Lot 303 Lot 305 Lot 307 Lot 309 Lot 317 Lot 321 Lot 327 Lot 329…" at bounding box center [384, 256] width 380 height 285
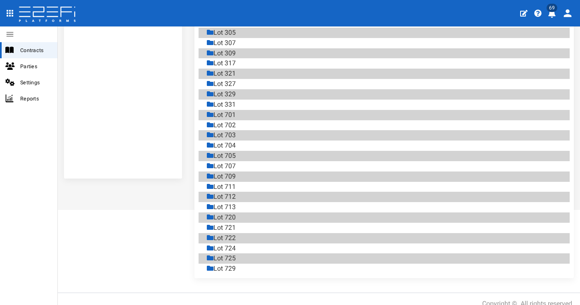
scroll to position [120, 0]
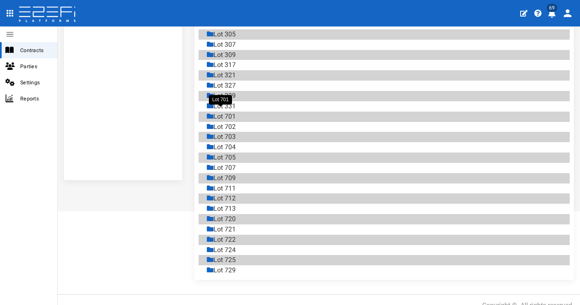
click at [232, 112] on div "Lot 701" at bounding box center [221, 116] width 29 height 9
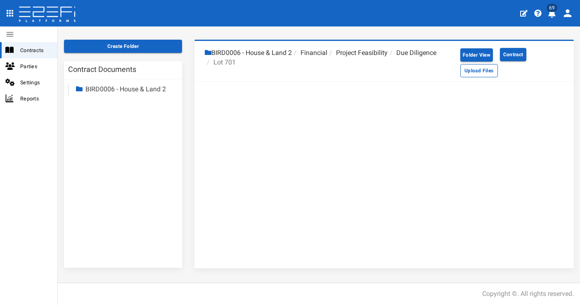
scroll to position [32, 0]
click at [473, 73] on button "Upload Files" at bounding box center [479, 70] width 38 height 13
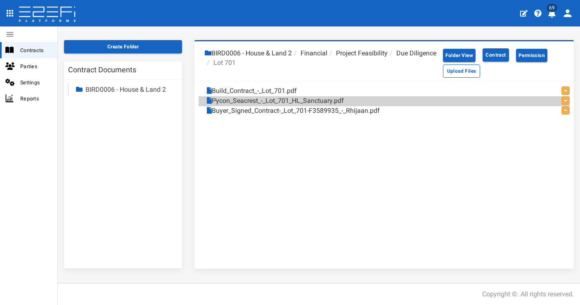
click at [388, 58] on li "Due Diligence" at bounding box center [412, 53] width 49 height 9
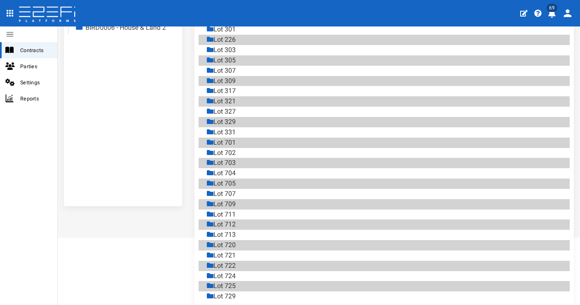
scroll to position [120, 0]
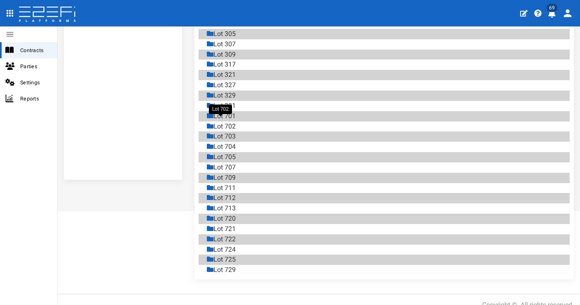
click at [234, 122] on div "Lot 702" at bounding box center [221, 126] width 29 height 9
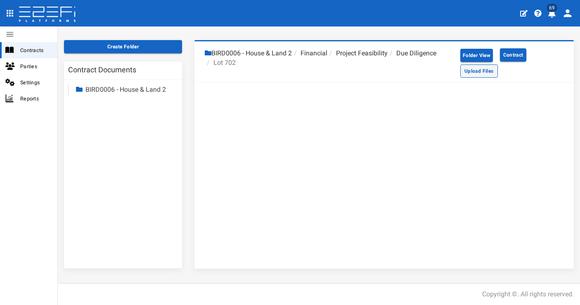
click at [484, 73] on button "Upload Files" at bounding box center [479, 70] width 38 height 13
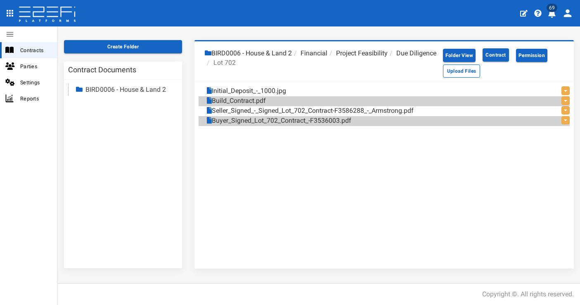
click at [388, 58] on li "Due Diligence" at bounding box center [412, 53] width 49 height 9
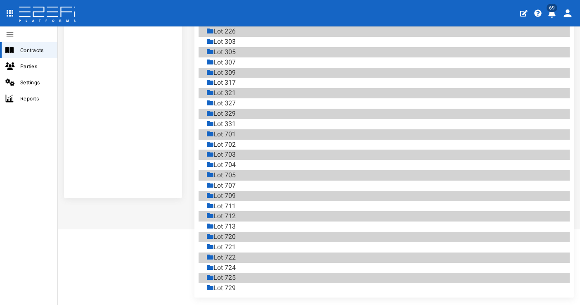
scroll to position [90, 0]
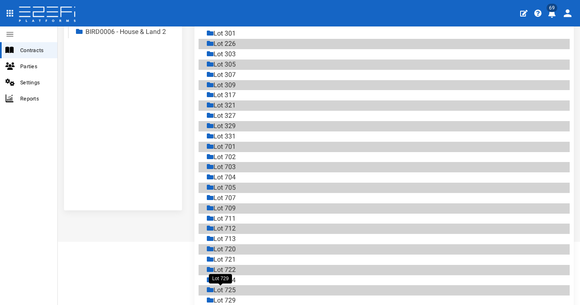
click at [233, 296] on div "Lot 729" at bounding box center [221, 300] width 29 height 9
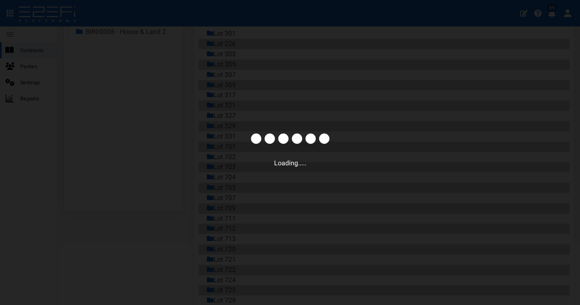
scroll to position [32, 0]
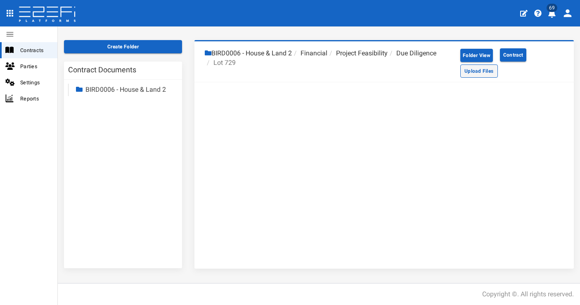
click at [463, 70] on button "Upload Files" at bounding box center [479, 70] width 38 height 13
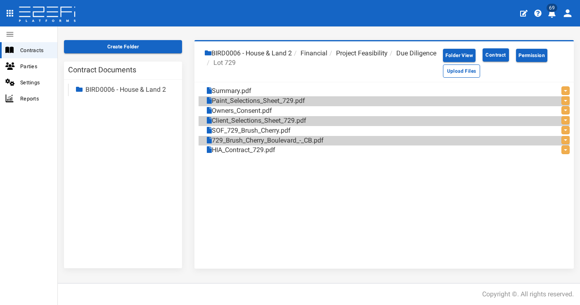
click at [388, 58] on li "Due Diligence" at bounding box center [412, 53] width 49 height 9
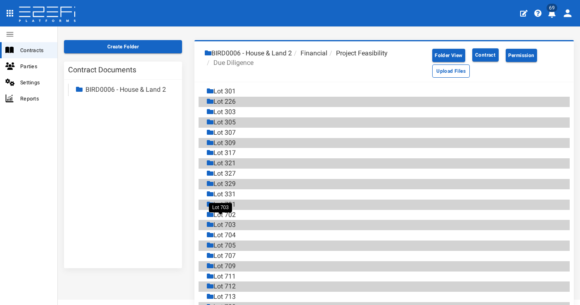
click at [230, 220] on div "Lot 703" at bounding box center [221, 224] width 29 height 9
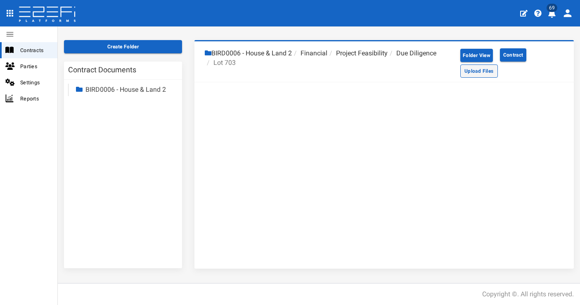
click at [468, 69] on button "Upload Files" at bounding box center [479, 70] width 38 height 13
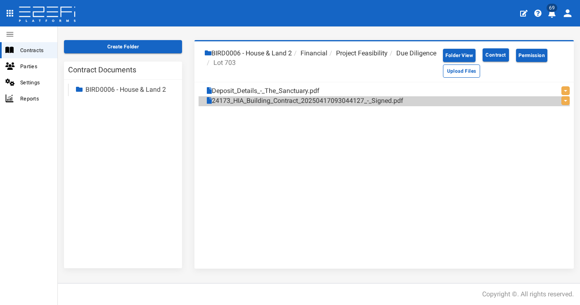
click at [388, 58] on li "Due Diligence" at bounding box center [412, 53] width 49 height 9
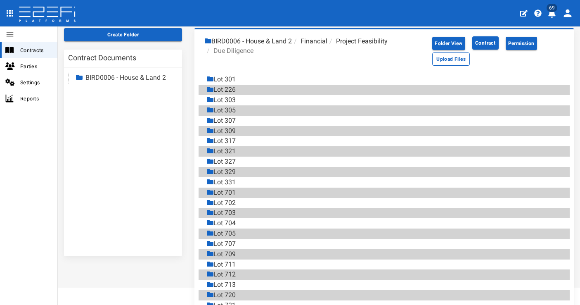
scroll to position [121, 0]
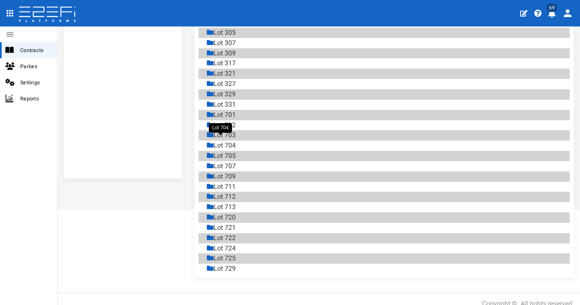
click at [235, 141] on div "Lot 704" at bounding box center [221, 145] width 29 height 9
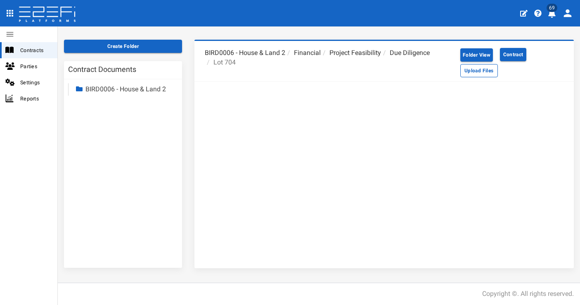
scroll to position [32, 0]
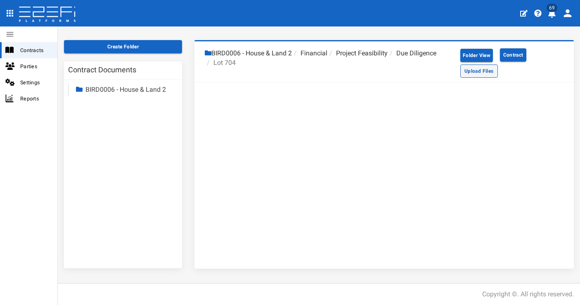
click at [468, 69] on button "Upload Files" at bounding box center [479, 70] width 38 height 13
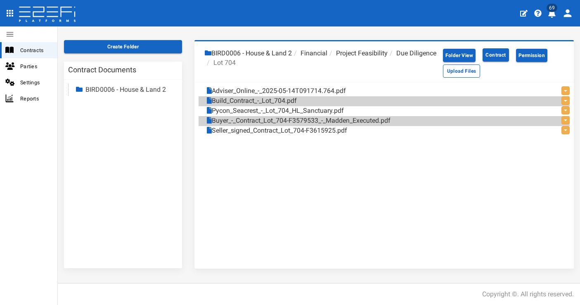
click at [388, 58] on li "Due Diligence" at bounding box center [412, 53] width 49 height 9
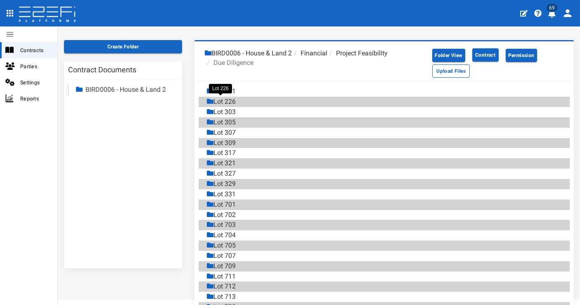
click at [229, 99] on div "Lot 226" at bounding box center [221, 101] width 29 height 9
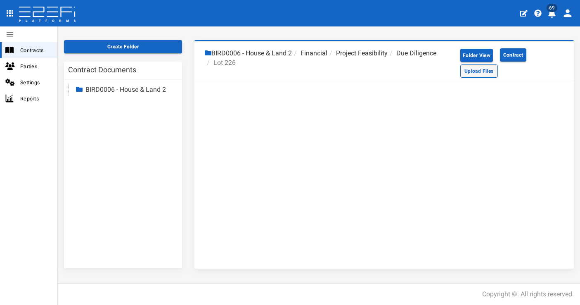
click at [487, 72] on button "Upload Files" at bounding box center [479, 70] width 38 height 13
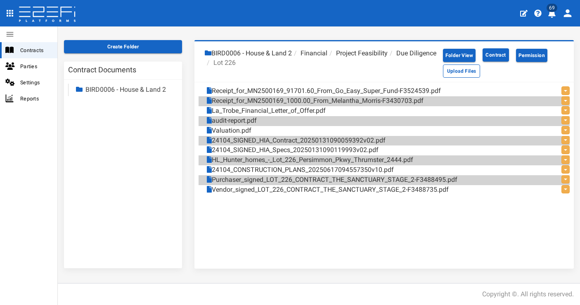
click at [388, 58] on li "Due Diligence" at bounding box center [412, 53] width 49 height 9
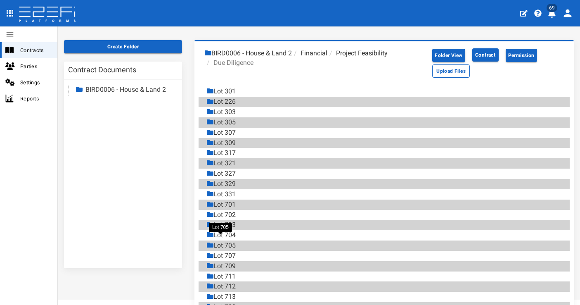
click at [230, 241] on div "Lot 705" at bounding box center [221, 245] width 29 height 9
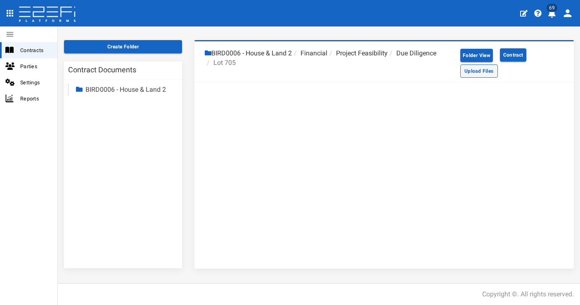
click at [466, 71] on button "Upload Files" at bounding box center [479, 70] width 38 height 13
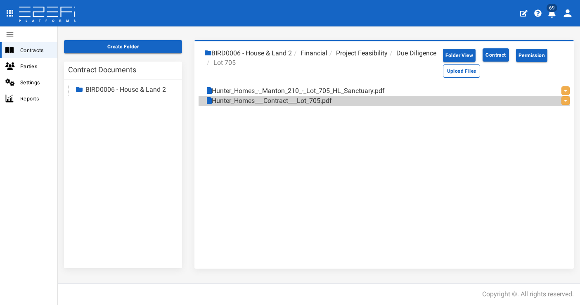
click at [388, 58] on li "Due Diligence" at bounding box center [412, 53] width 49 height 9
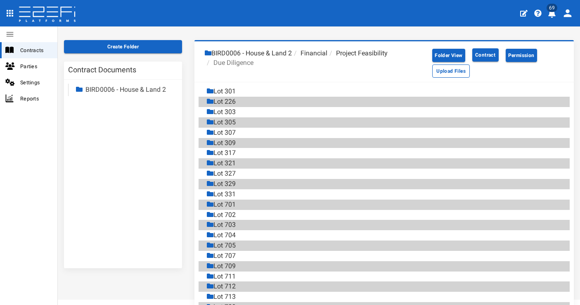
click at [237, 90] on div "Lot 301" at bounding box center [388, 91] width 363 height 10
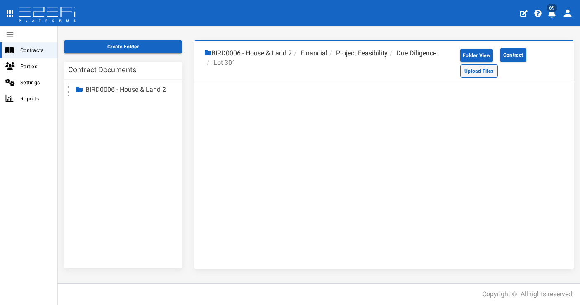
click at [476, 68] on button "Upload Files" at bounding box center [479, 70] width 38 height 13
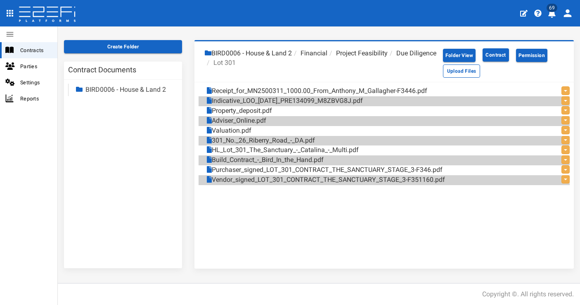
click at [388, 58] on li "Due Diligence" at bounding box center [412, 53] width 49 height 9
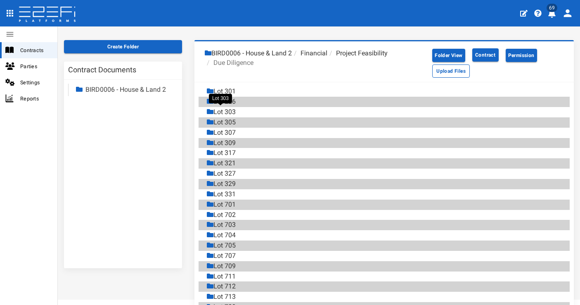
click at [232, 110] on div "Lot 303" at bounding box center [221, 111] width 29 height 9
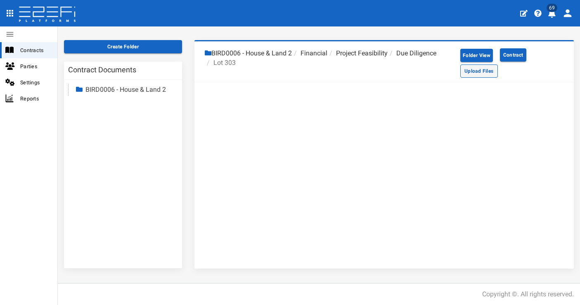
click at [483, 71] on button "Upload Files" at bounding box center [479, 70] width 38 height 13
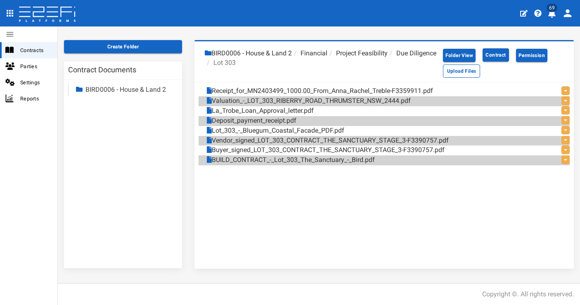
click at [388, 58] on li "Due Diligence" at bounding box center [412, 53] width 49 height 9
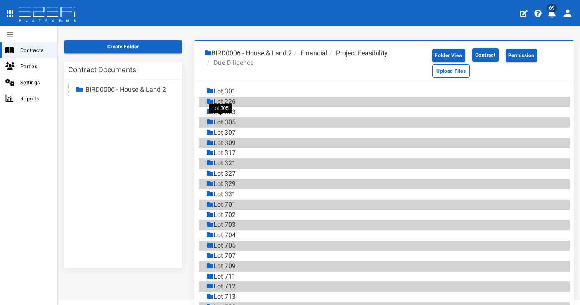
click at [233, 119] on div "Lot 305" at bounding box center [221, 122] width 29 height 9
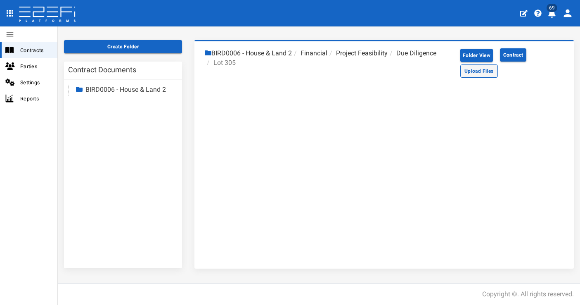
click at [467, 71] on button "Upload Files" at bounding box center [479, 70] width 38 height 13
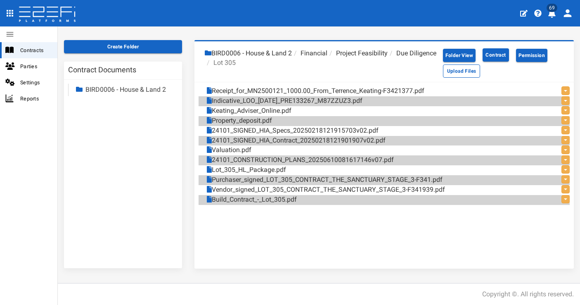
click at [388, 58] on li "Due Diligence" at bounding box center [412, 53] width 49 height 9
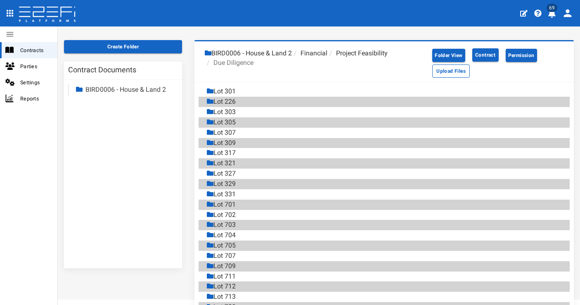
click at [234, 128] on div "Lot 307" at bounding box center [388, 133] width 363 height 10
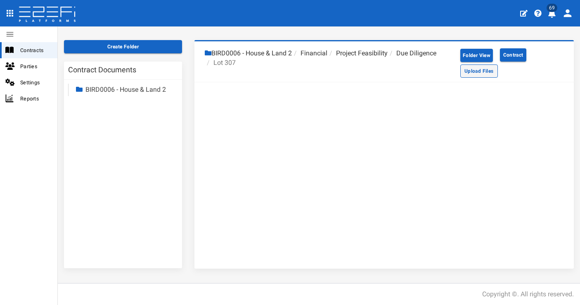
click at [463, 72] on button "Upload Files" at bounding box center [479, 70] width 38 height 13
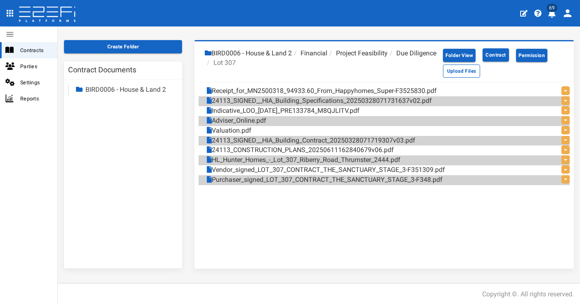
click at [388, 58] on li "Due Diligence" at bounding box center [412, 53] width 49 height 9
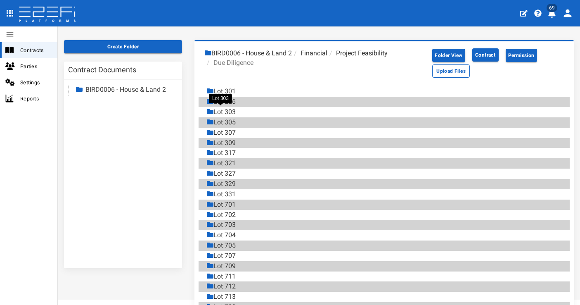
scroll to position [33, 0]
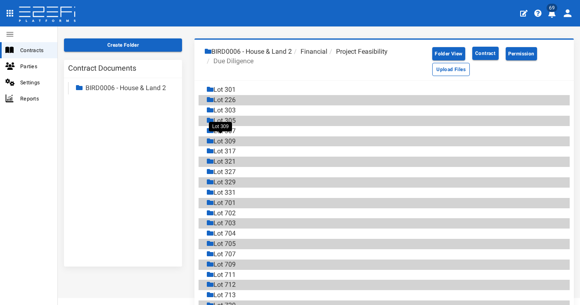
click at [229, 137] on div "Lot 309" at bounding box center [221, 141] width 29 height 9
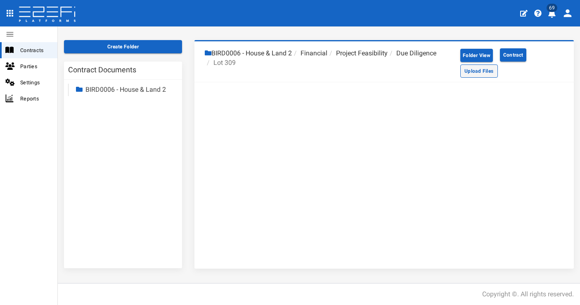
click at [466, 69] on button "Upload Files" at bounding box center [479, 70] width 38 height 13
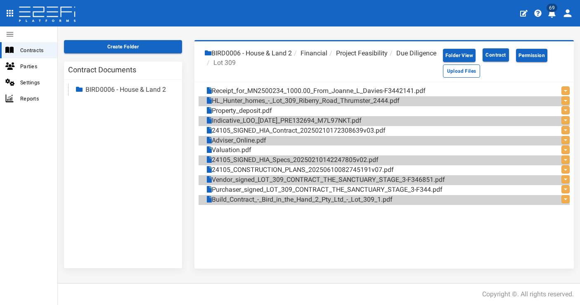
click at [388, 58] on li "Due Diligence" at bounding box center [412, 53] width 49 height 9
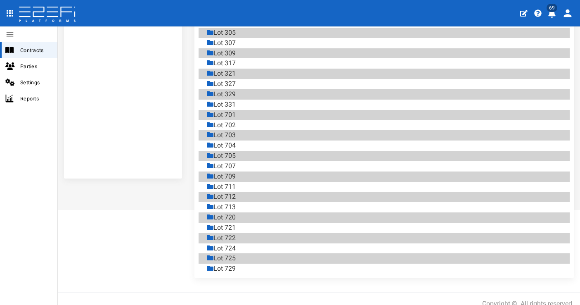
scroll to position [56, 0]
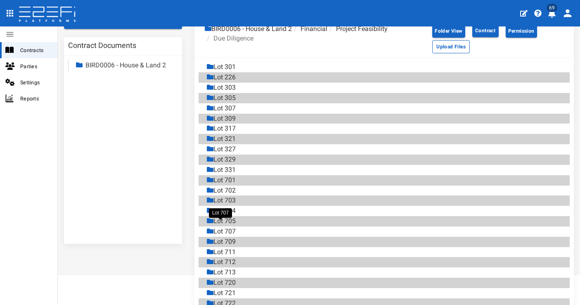
click at [231, 227] on div "Lot 707" at bounding box center [221, 231] width 29 height 9
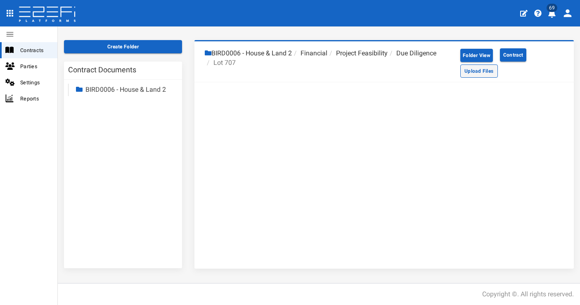
click at [479, 69] on button "Upload Files" at bounding box center [479, 70] width 38 height 13
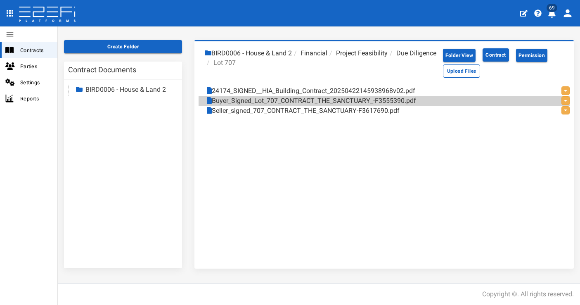
click at [388, 58] on li "Due Diligence" at bounding box center [412, 53] width 49 height 9
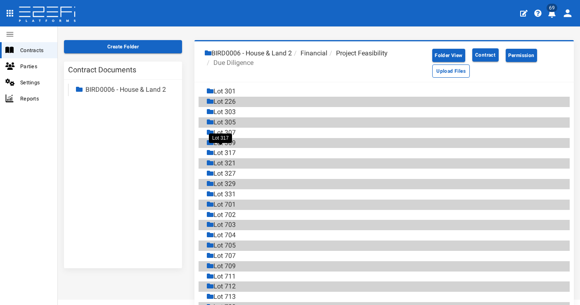
click at [232, 149] on div "Lot 317" at bounding box center [221, 152] width 29 height 9
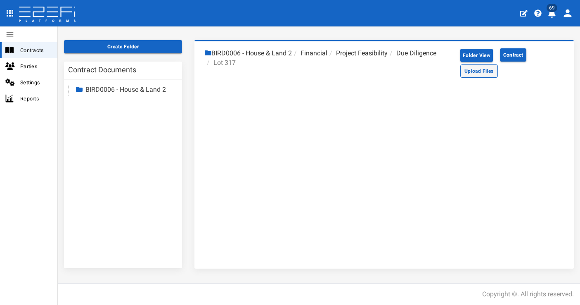
click at [479, 71] on button "Upload Files" at bounding box center [479, 70] width 38 height 13
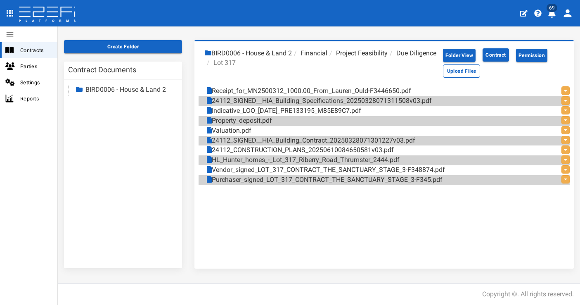
click at [388, 58] on li "Due Diligence" at bounding box center [412, 53] width 49 height 9
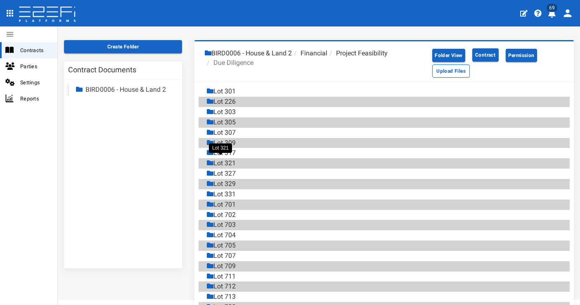
click at [230, 160] on div "Lot 321" at bounding box center [221, 163] width 29 height 9
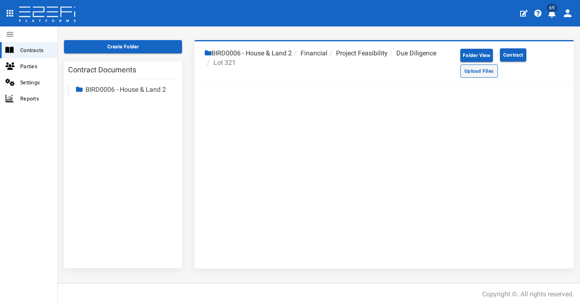
click at [466, 68] on button "Upload Files" at bounding box center [479, 70] width 38 height 13
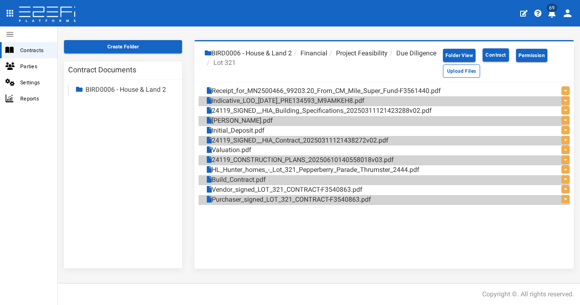
click at [388, 58] on li "Due Diligence" at bounding box center [412, 53] width 49 height 9
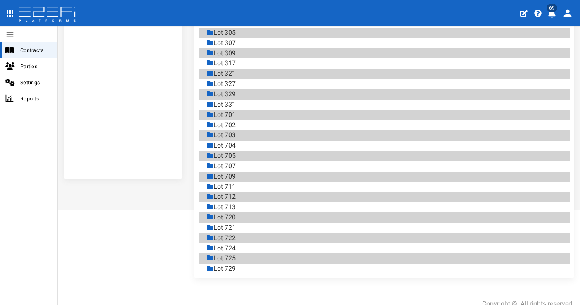
scroll to position [38, 0]
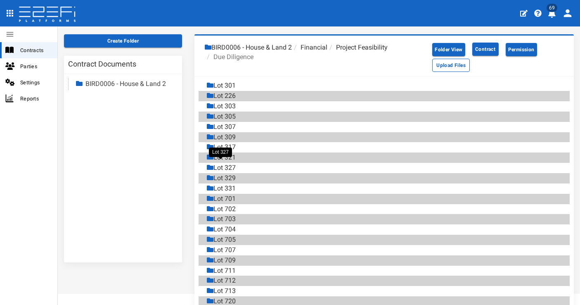
click at [234, 163] on div "Lot 327" at bounding box center [221, 167] width 29 height 9
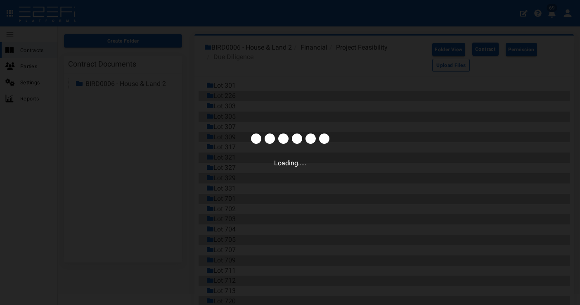
scroll to position [32, 0]
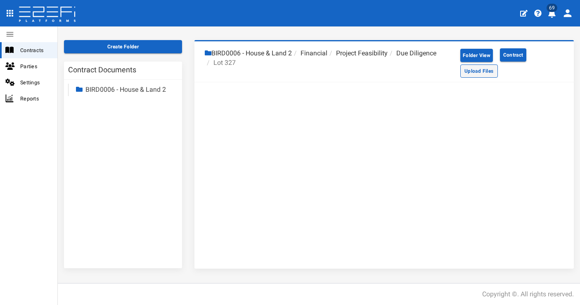
click at [467, 72] on button "Upload Files" at bounding box center [479, 70] width 38 height 13
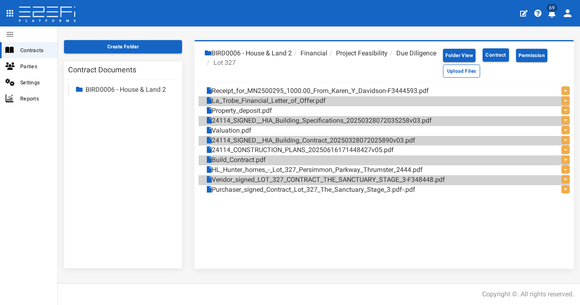
click at [388, 58] on li "Due Diligence" at bounding box center [412, 53] width 49 height 9
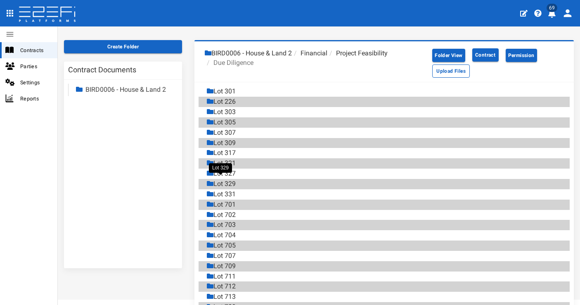
click at [235, 180] on div "Lot 329" at bounding box center [221, 183] width 29 height 9
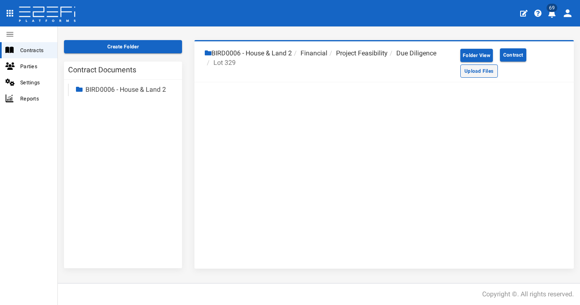
click at [486, 71] on button "Upload Files" at bounding box center [479, 70] width 38 height 13
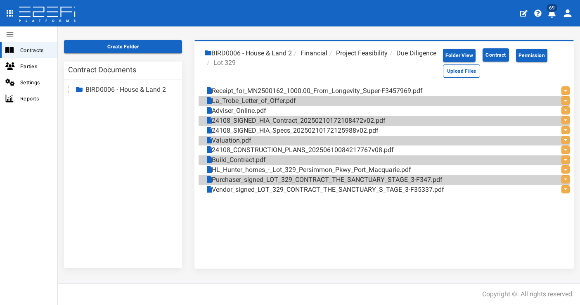
click at [388, 58] on li "Due Diligence" at bounding box center [412, 53] width 49 height 9
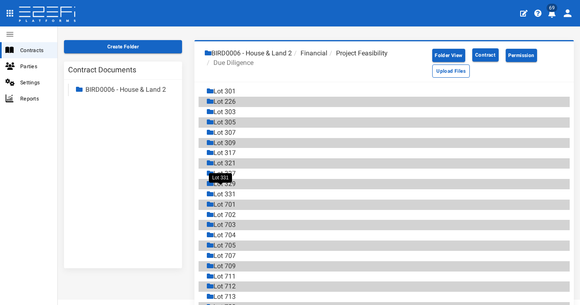
click at [233, 190] on div "Lot 331" at bounding box center [221, 194] width 29 height 9
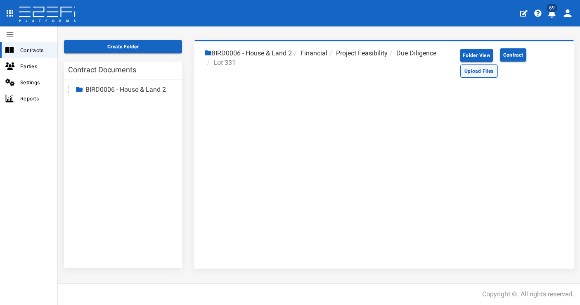
click at [472, 73] on button "Upload Files" at bounding box center [479, 70] width 38 height 13
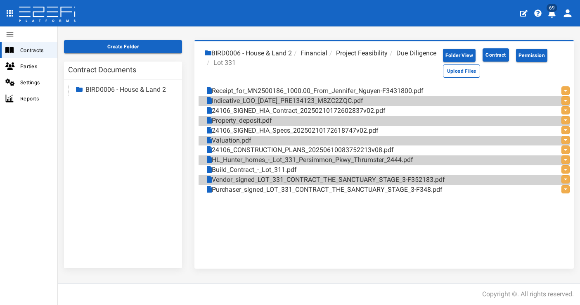
click at [388, 58] on li "Due Diligence" at bounding box center [412, 53] width 49 height 9
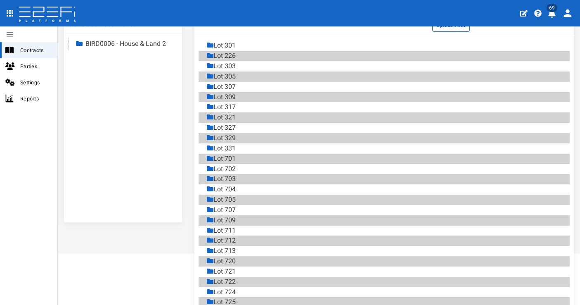
scroll to position [79, 0]
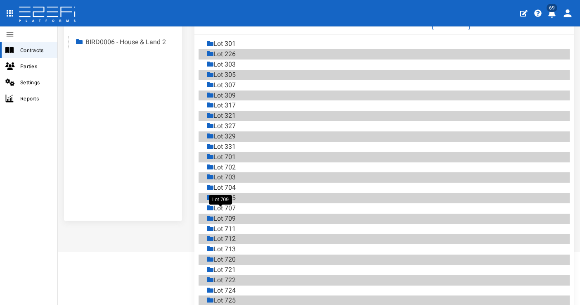
click at [226, 214] on div "Lot 709" at bounding box center [221, 218] width 29 height 9
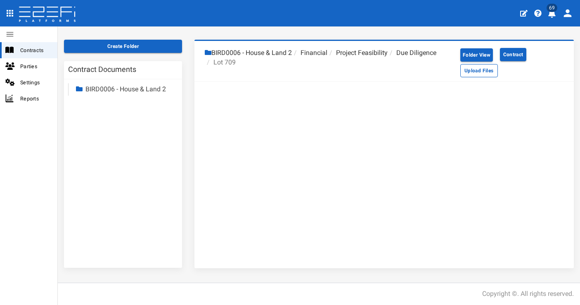
scroll to position [32, 0]
click at [466, 74] on button "Upload Files" at bounding box center [479, 70] width 38 height 13
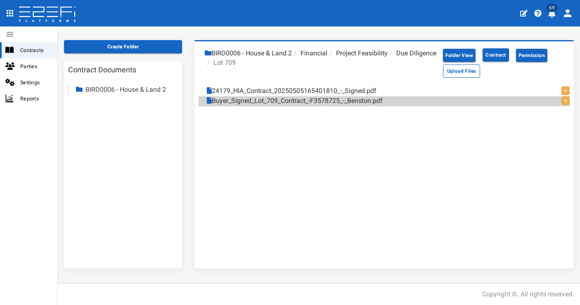
click at [388, 58] on li "Due Diligence" at bounding box center [412, 53] width 49 height 9
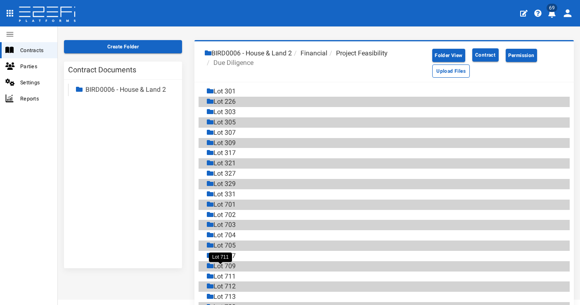
click at [230, 272] on div "Lot 711" at bounding box center [221, 276] width 29 height 9
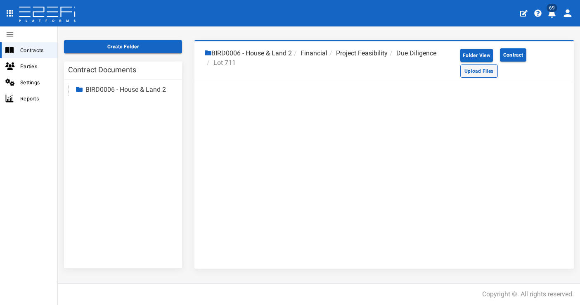
click at [472, 70] on button "Upload Files" at bounding box center [479, 70] width 38 height 13
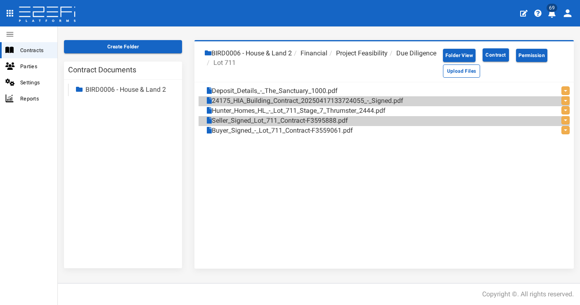
click at [388, 58] on li "Due Diligence" at bounding box center [412, 53] width 49 height 9
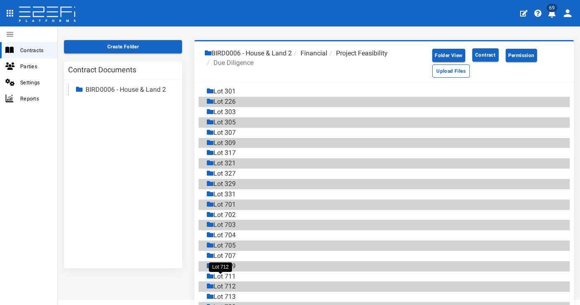
click at [233, 282] on div "Lot 712" at bounding box center [221, 286] width 29 height 9
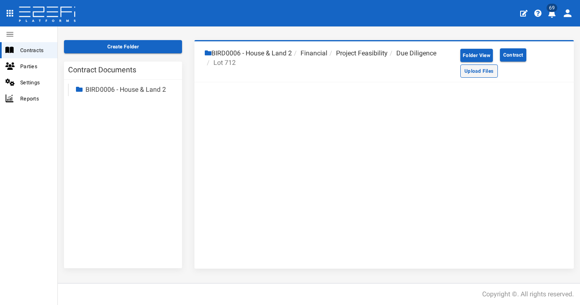
click at [469, 71] on button "Upload Files" at bounding box center [479, 70] width 38 height 13
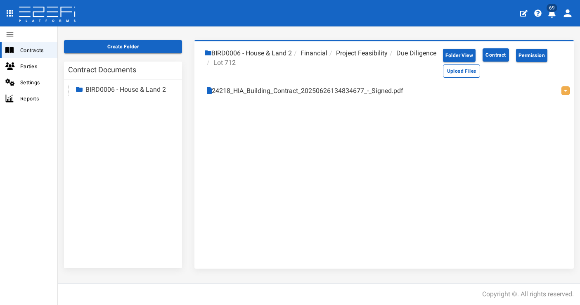
click at [388, 58] on li "Due Diligence" at bounding box center [412, 53] width 49 height 9
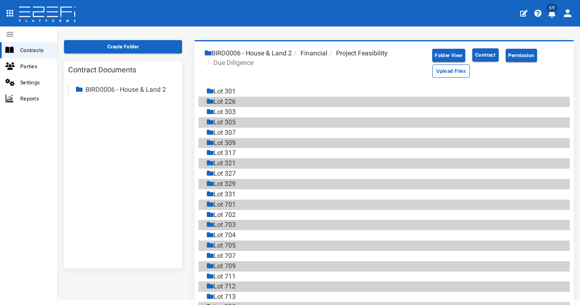
scroll to position [33, 0]
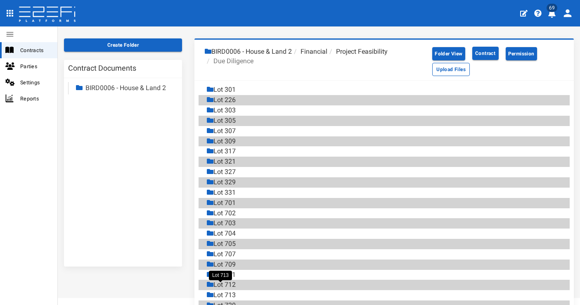
click at [230, 290] on div "Lot 713" at bounding box center [221, 294] width 29 height 9
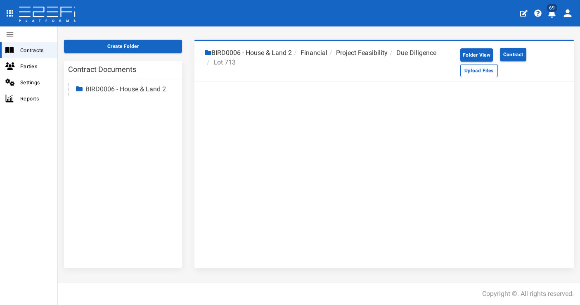
scroll to position [32, 0]
click at [490, 73] on button "Upload Files" at bounding box center [479, 70] width 38 height 13
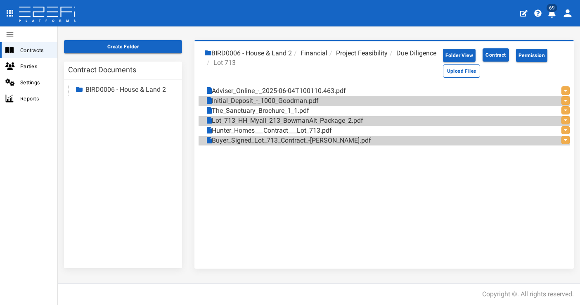
click at [388, 58] on li "Due Diligence" at bounding box center [412, 53] width 49 height 9
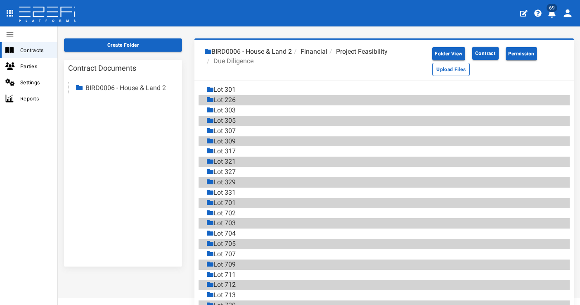
scroll to position [43, 0]
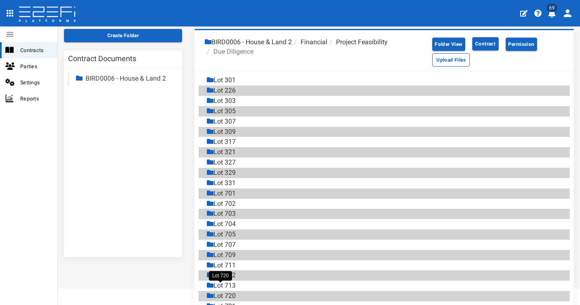
click at [235, 291] on div "Lot 720" at bounding box center [221, 295] width 29 height 9
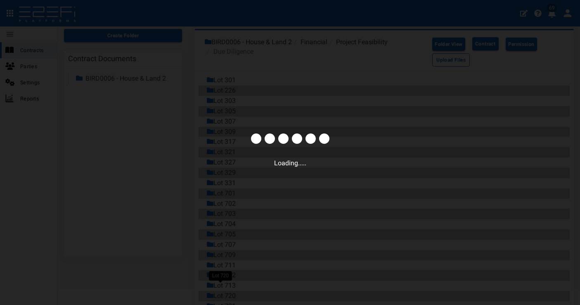
scroll to position [32, 0]
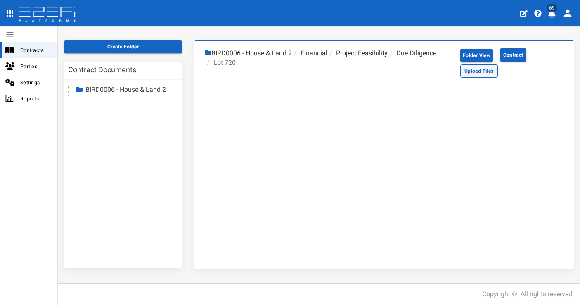
click at [470, 68] on button "Upload Files" at bounding box center [479, 70] width 38 height 13
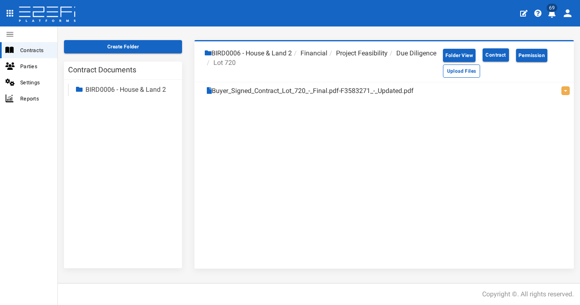
click at [388, 58] on li "Due Diligence" at bounding box center [412, 53] width 49 height 9
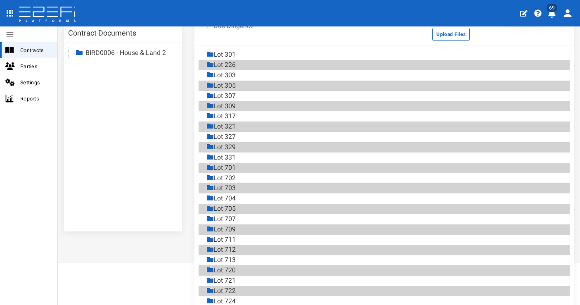
scroll to position [82, 0]
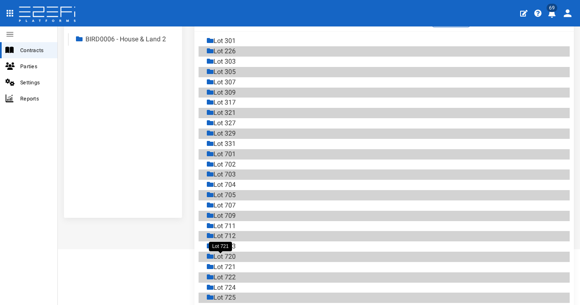
click at [230, 262] on div "Lot 721" at bounding box center [221, 266] width 29 height 9
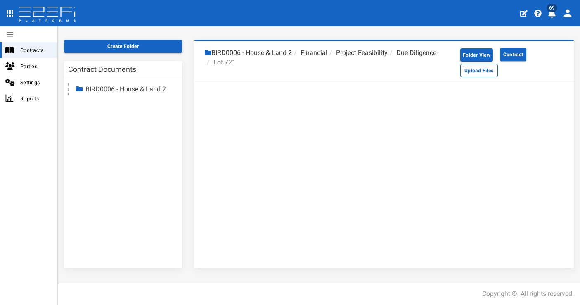
scroll to position [32, 0]
click at [488, 74] on button "Upload Files" at bounding box center [479, 70] width 38 height 13
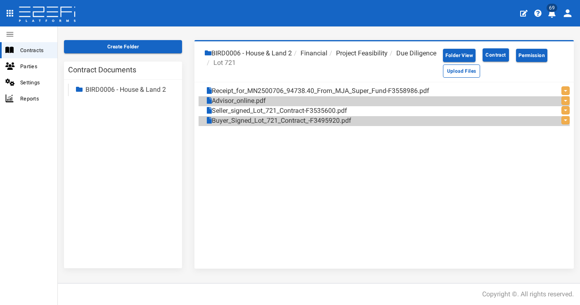
click at [388, 58] on li "Due Diligence" at bounding box center [412, 53] width 49 height 9
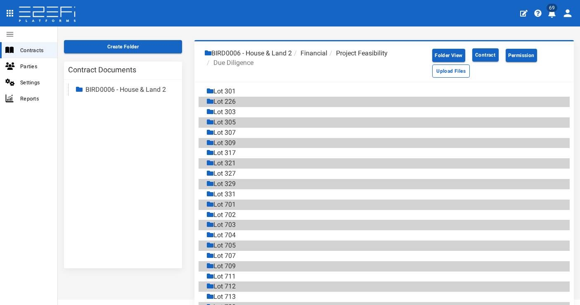
scroll to position [121, 0]
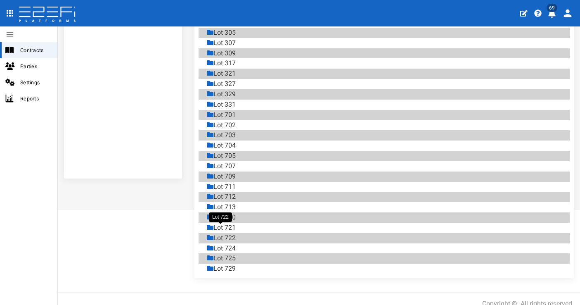
click at [232, 233] on div "Lot 722" at bounding box center [221, 237] width 29 height 9
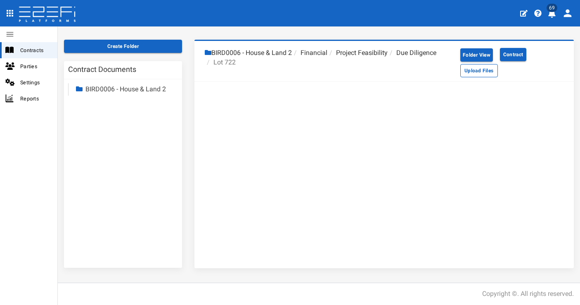
scroll to position [32, 0]
click at [463, 73] on button "Upload Files" at bounding box center [479, 70] width 38 height 13
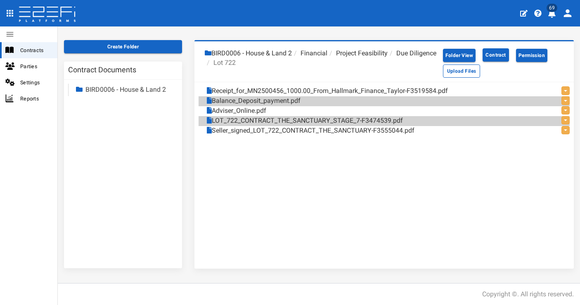
click at [388, 58] on li "Due Diligence" at bounding box center [412, 53] width 49 height 9
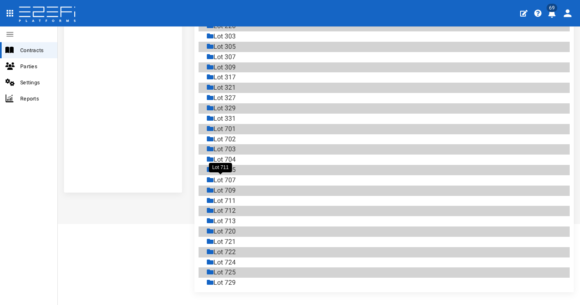
scroll to position [121, 0]
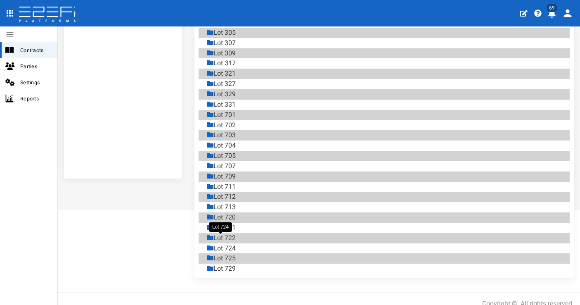
click at [231, 244] on div "Lot 724" at bounding box center [221, 248] width 29 height 9
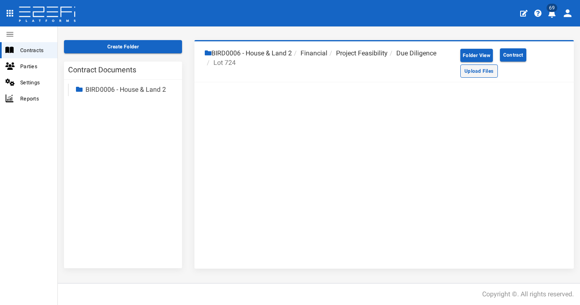
click at [468, 74] on button "Upload Files" at bounding box center [479, 70] width 38 height 13
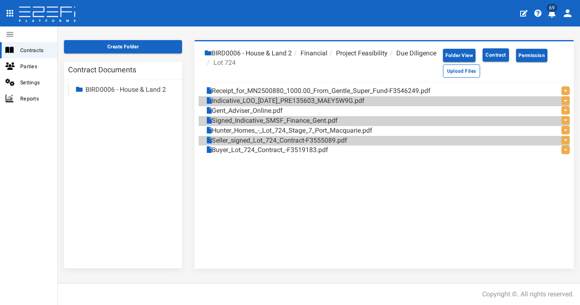
drag, startPoint x: 244, startPoint y: 61, endPoint x: 257, endPoint y: 64, distance: 13.3
click at [388, 58] on li "Due Diligence" at bounding box center [412, 53] width 49 height 9
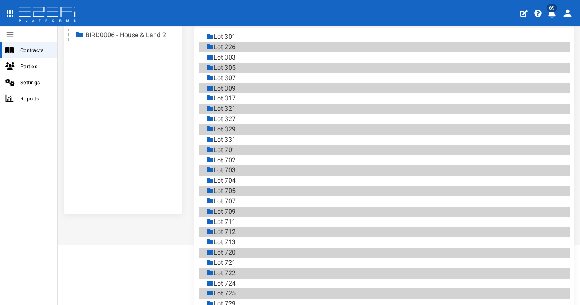
scroll to position [104, 0]
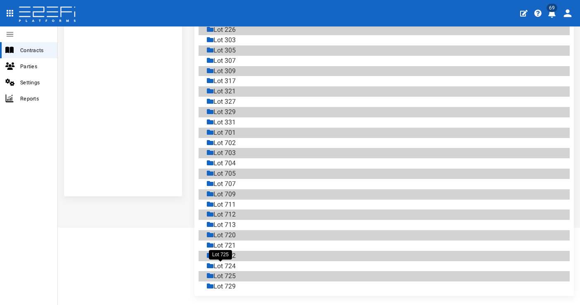
click at [229, 271] on div "Lot 725" at bounding box center [221, 275] width 29 height 9
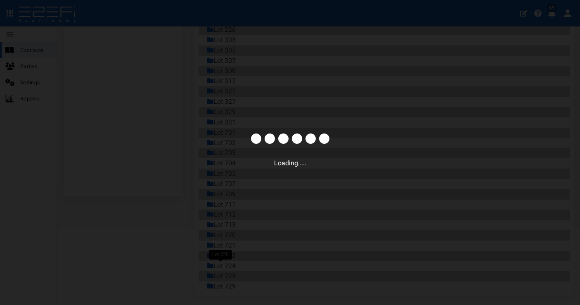
scroll to position [32, 0]
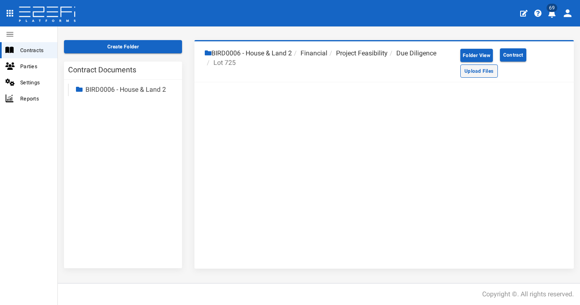
click at [460, 71] on button "Upload Files" at bounding box center [479, 70] width 38 height 13
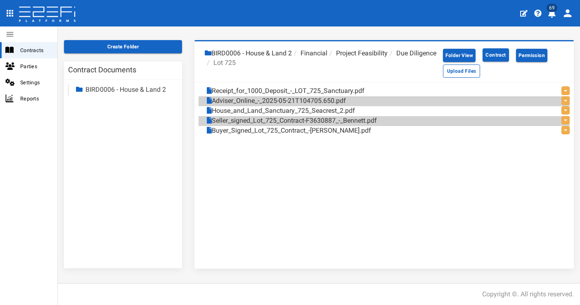
click at [388, 58] on li "Due Diligence" at bounding box center [412, 53] width 49 height 9
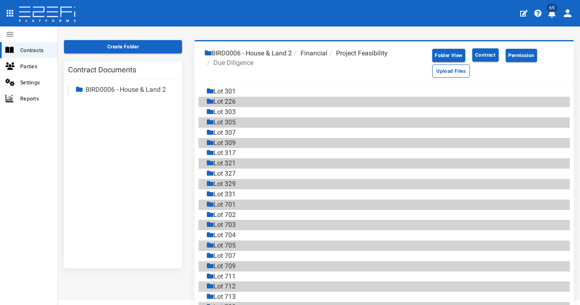
scroll to position [121, 0]
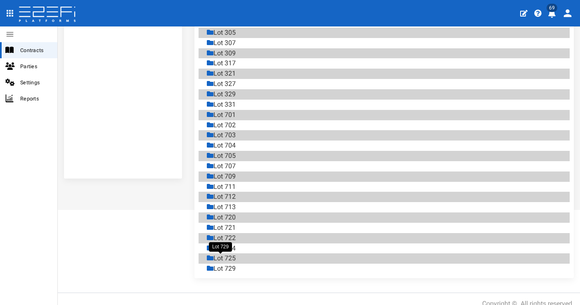
click at [230, 264] on div "Lot 729" at bounding box center [221, 268] width 29 height 9
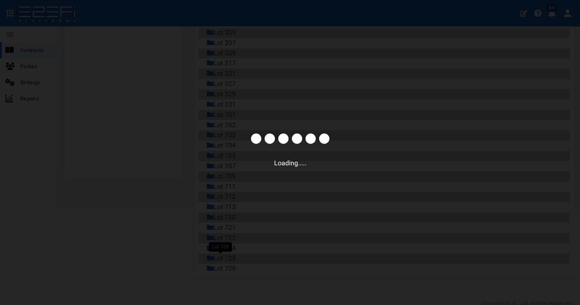
scroll to position [32, 0]
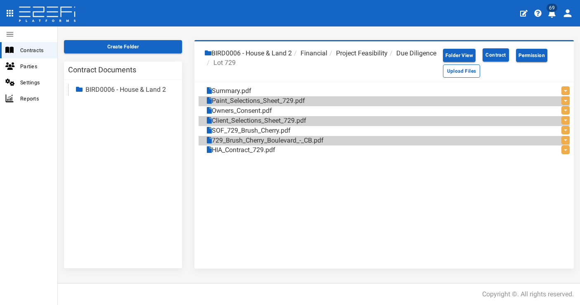
click at [388, 58] on li "Due Diligence" at bounding box center [412, 53] width 49 height 9
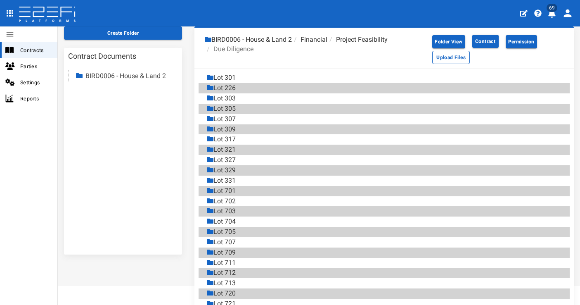
scroll to position [121, 0]
